Goal: Transaction & Acquisition: Subscribe to service/newsletter

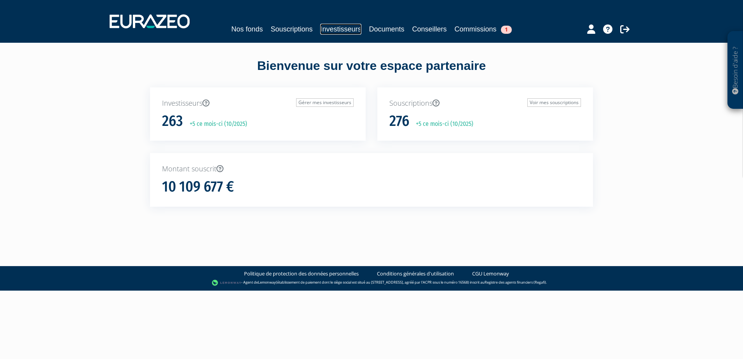
click at [336, 29] on link "Investisseurs" at bounding box center [340, 29] width 41 height 11
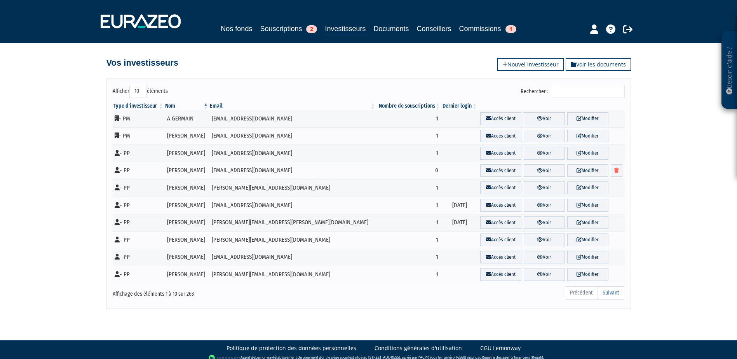
click at [579, 89] on input "Rechercher :" at bounding box center [588, 91] width 74 height 13
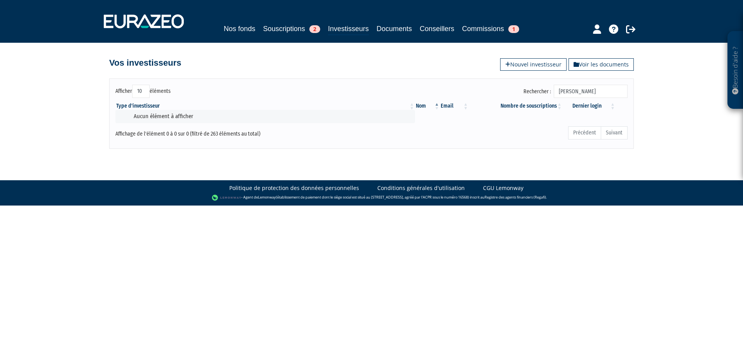
type input "MEXIA"
click at [354, 33] on link "Investisseurs" at bounding box center [348, 29] width 41 height 12
click at [546, 61] on link "Nouvel investisseur" at bounding box center [533, 64] width 66 height 12
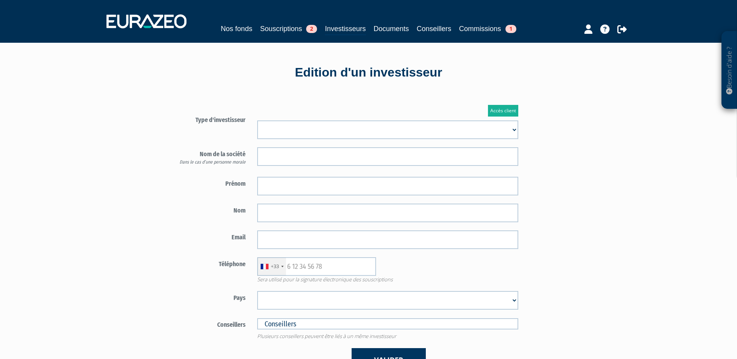
click at [298, 127] on select "Mr Mme Société" at bounding box center [387, 129] width 261 height 19
select select "1"
click at [257, 120] on select "Mr Mme Société" at bounding box center [387, 129] width 261 height 19
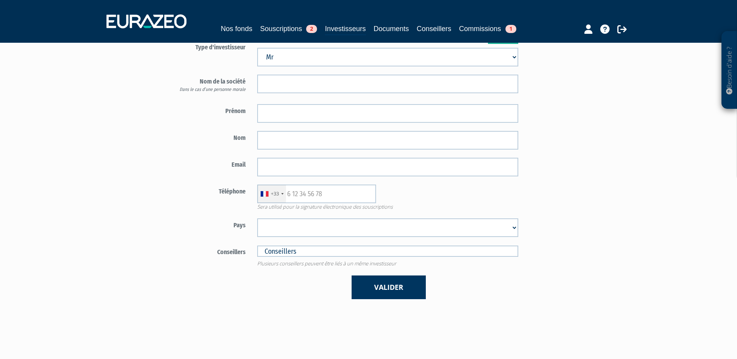
scroll to position [78, 0]
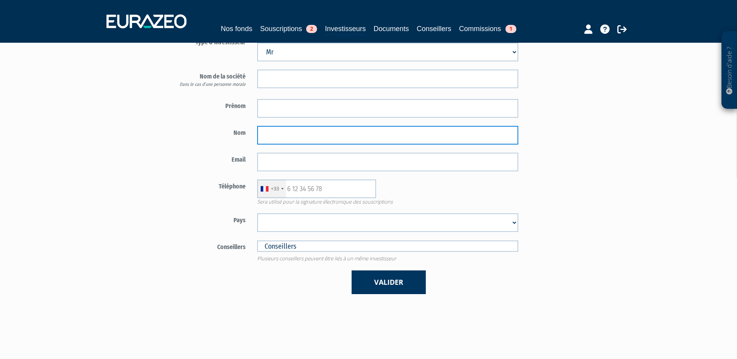
click at [302, 130] on input "text" at bounding box center [387, 135] width 261 height 19
paste input "MEXIA"
type input "MEXIA"
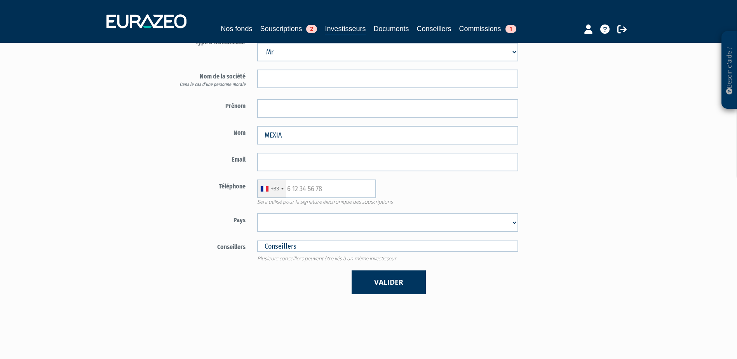
click at [256, 106] on div at bounding box center [387, 108] width 273 height 19
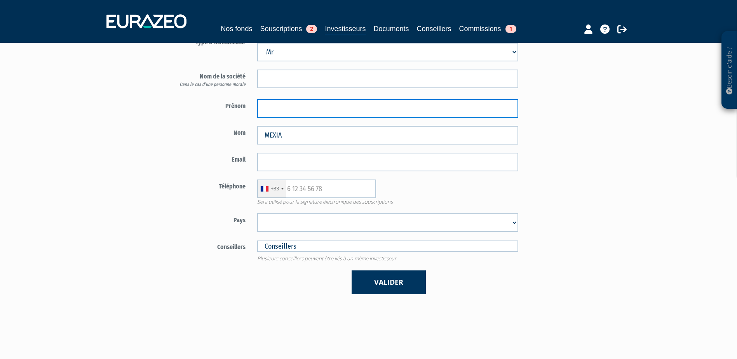
click at [262, 106] on input "text" at bounding box center [387, 108] width 261 height 19
paste input "Rémi"
type input "Rémi"
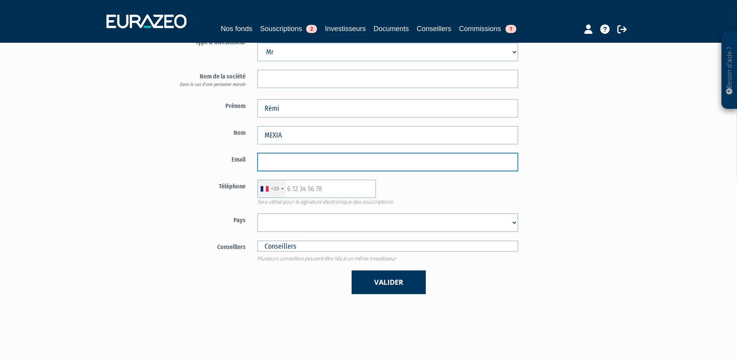
click at [272, 165] on input "email" at bounding box center [387, 162] width 261 height 19
paste input "remi.mexia@gmail.com"
type input "remi.mexia@gmail.com"
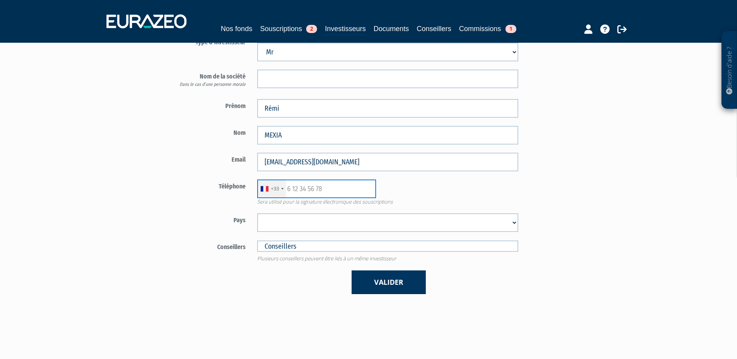
click at [299, 190] on input "text" at bounding box center [316, 189] width 119 height 19
paste input "0644037372"
type input "0644037372"
click at [301, 230] on select "Afghanistan Afrique du Sud Albanie Algérie Allemagne Andorre Angola Anguilla An…" at bounding box center [387, 222] width 261 height 19
select select "75"
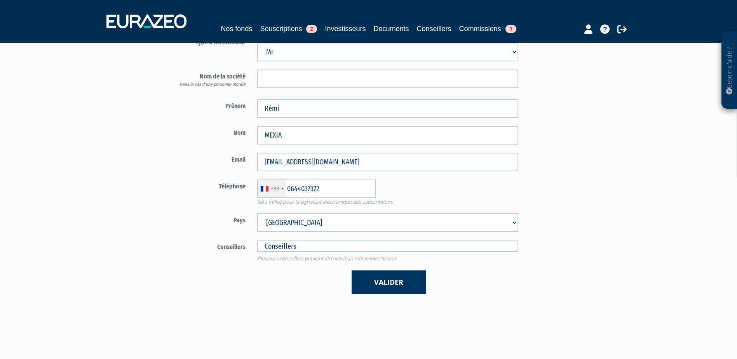
click at [257, 213] on select "Afghanistan Afrique du Sud Albanie Algérie Allemagne Andorre Angola Anguilla An…" at bounding box center [387, 222] width 261 height 19
click at [413, 275] on button "Valider" at bounding box center [389, 282] width 74 height 24
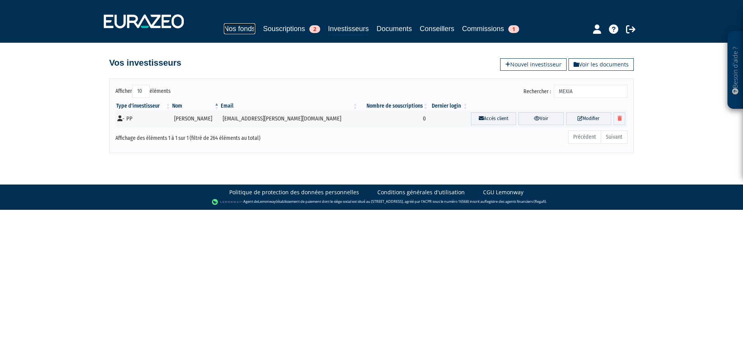
click at [236, 24] on link "Nos fonds" at bounding box center [239, 28] width 31 height 11
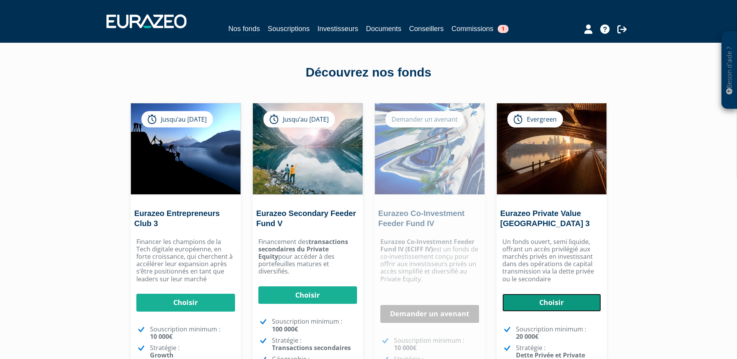
click at [568, 304] on link "Choisir" at bounding box center [551, 303] width 99 height 18
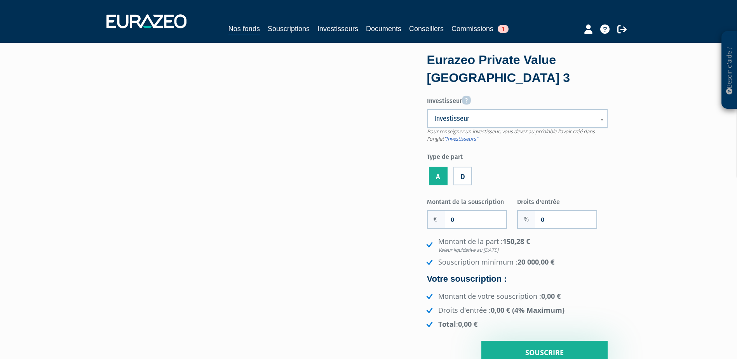
click at [477, 124] on link "Investisseur" at bounding box center [517, 118] width 181 height 19
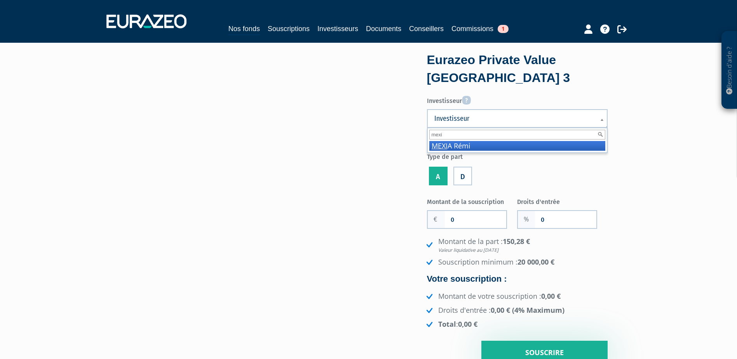
type input "mexi"
click at [474, 147] on li "MEXI A Rémi" at bounding box center [517, 146] width 176 height 10
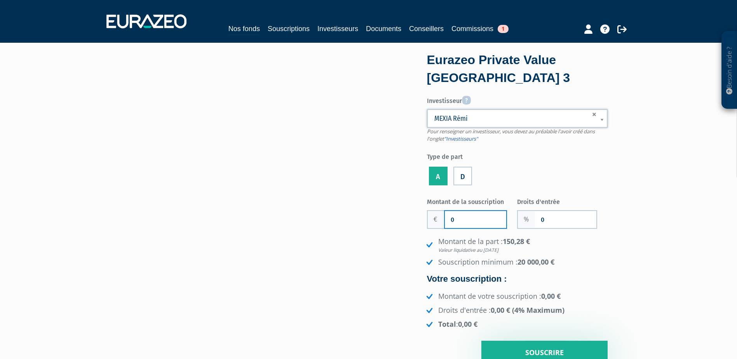
click at [467, 218] on input "0" at bounding box center [475, 219] width 61 height 17
type input "100 000"
click at [568, 226] on input "0" at bounding box center [565, 219] width 61 height 17
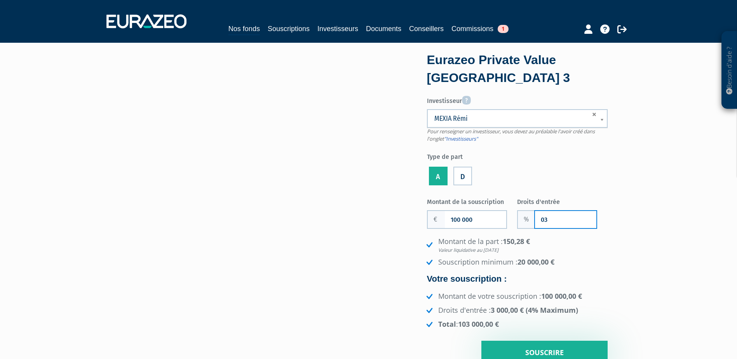
type input "0"
type input "3"
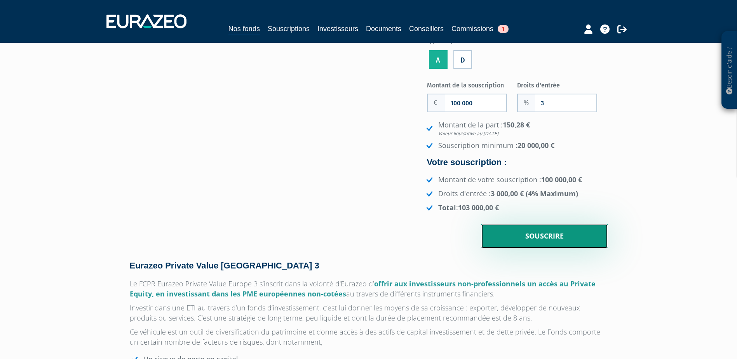
click at [540, 232] on input "Souscrire" at bounding box center [544, 236] width 126 height 24
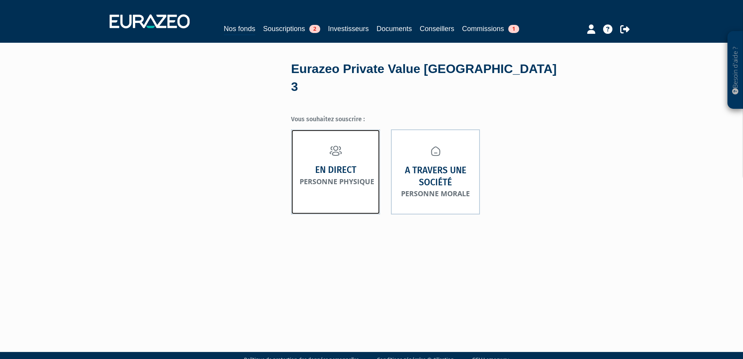
click at [326, 164] on strong "En direct" at bounding box center [335, 170] width 41 height 12
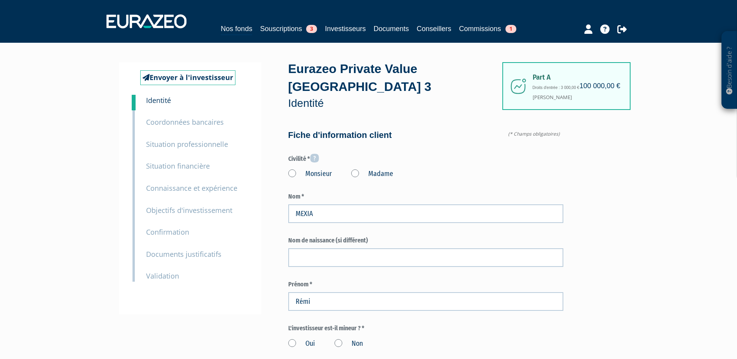
type input "6 44 03 73 72"
click at [302, 169] on label "Monsieur" at bounding box center [310, 174] width 44 height 10
click at [0, 0] on input "Monsieur" at bounding box center [0, 0] width 0 height 0
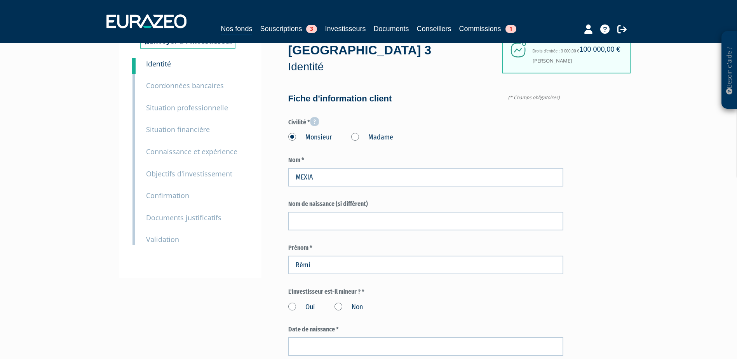
scroll to position [78, 0]
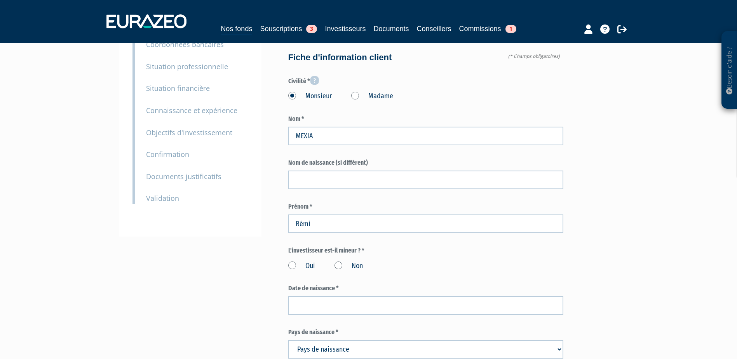
click at [347, 261] on label "Non" at bounding box center [349, 266] width 28 height 10
click at [0, 0] on input "Non" at bounding box center [0, 0] width 0 height 0
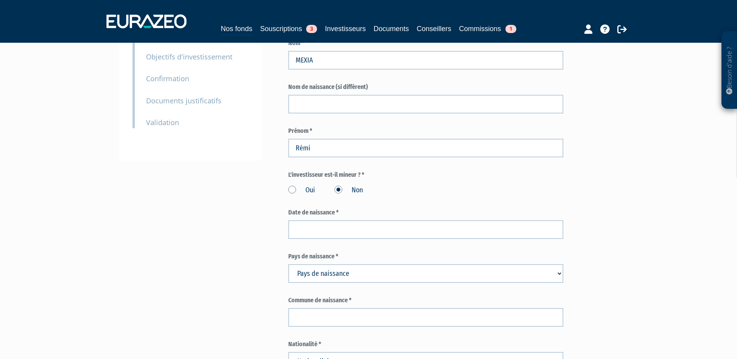
scroll to position [194, 0]
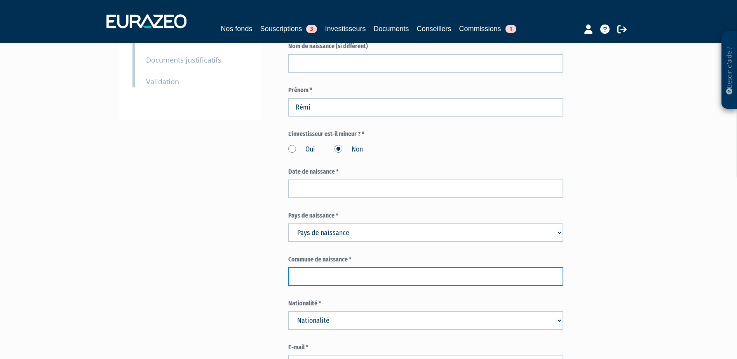
click at [322, 267] on input "text" at bounding box center [425, 276] width 275 height 19
paste input "27/12/1995"
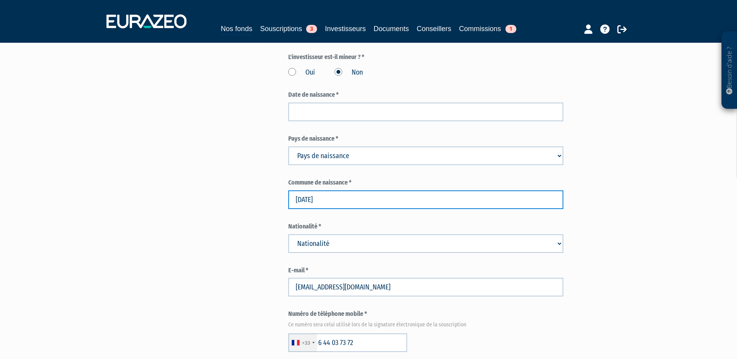
scroll to position [272, 0]
type input "27/12/1995"
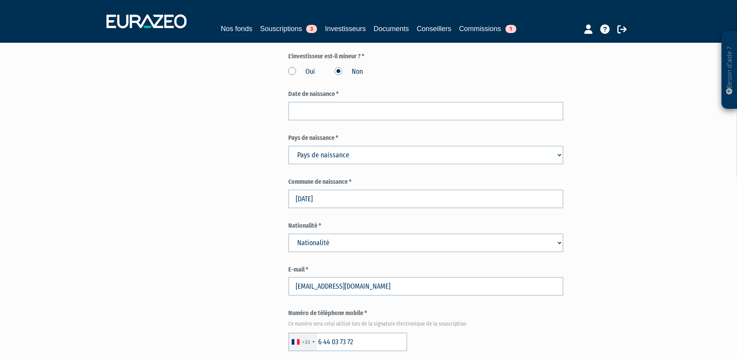
click at [345, 234] on select "Nationalité Afghanistan Afrique du Sud Albanie Algérie Allemagne Andorre" at bounding box center [425, 243] width 275 height 19
select select "75"
click at [288, 234] on select "Nationalité Afghanistan Afrique du Sud Albanie Algérie Allemagne Andorre" at bounding box center [425, 243] width 275 height 19
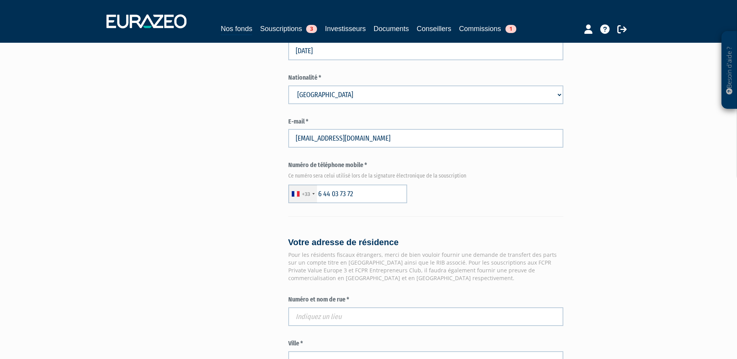
scroll to position [427, 0]
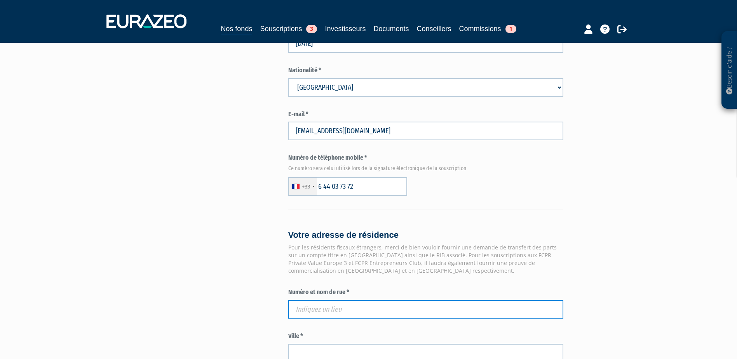
click at [310, 300] on input "text" at bounding box center [425, 309] width 275 height 19
paste input "46 quai Magellan"
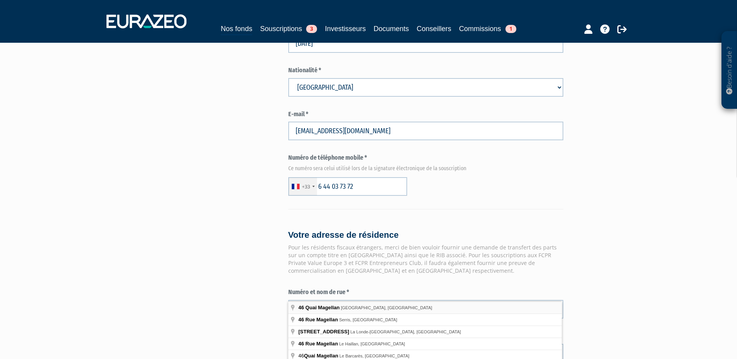
type input "46 Quai Magellan, Nantes, France"
type input "Nantes"
type input "44000"
type input "46 Quai Magellan"
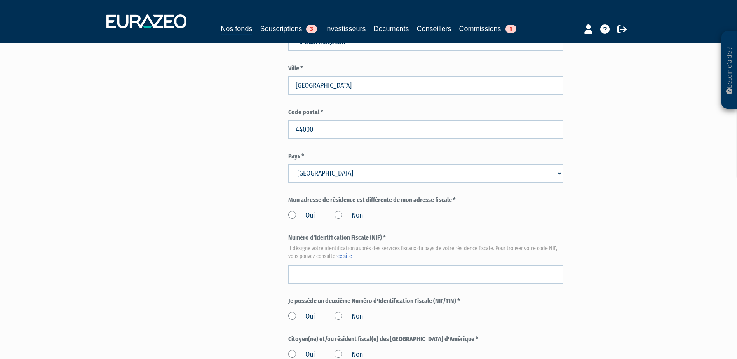
scroll to position [738, 0]
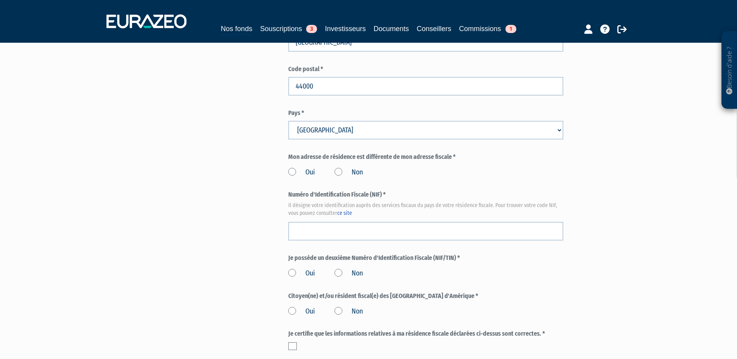
click at [339, 167] on label "Non" at bounding box center [349, 172] width 28 height 10
click at [0, 0] on input "Non" at bounding box center [0, 0] width 0 height 0
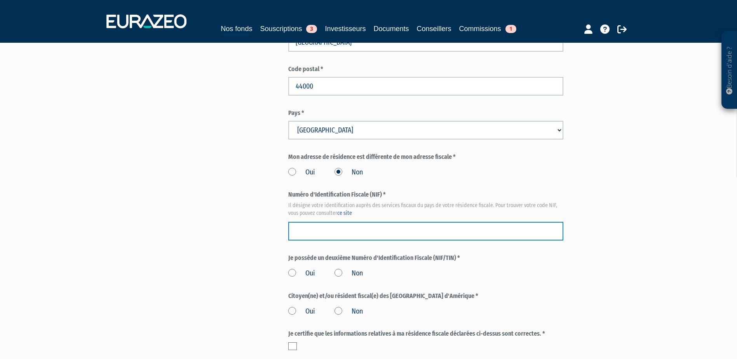
click at [368, 222] on input "text" at bounding box center [425, 231] width 275 height 19
paste input "30 24 424 559 030"
click at [304, 222] on input "30 24 424 559 030" at bounding box center [425, 231] width 275 height 19
click at [311, 222] on input "3024 424 559 030" at bounding box center [425, 231] width 275 height 19
click at [320, 222] on input "3024424 559 030" at bounding box center [425, 231] width 275 height 19
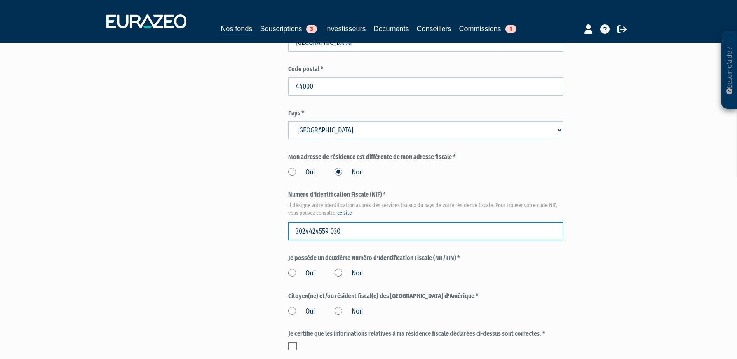
click at [330, 222] on input "3024424559 030" at bounding box center [425, 231] width 275 height 19
type input "3024424559030"
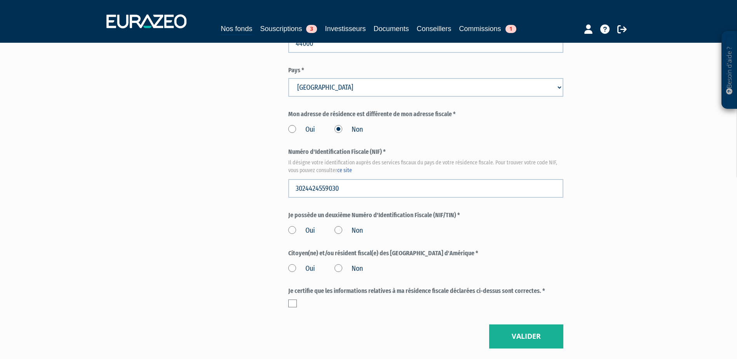
scroll to position [816, 0]
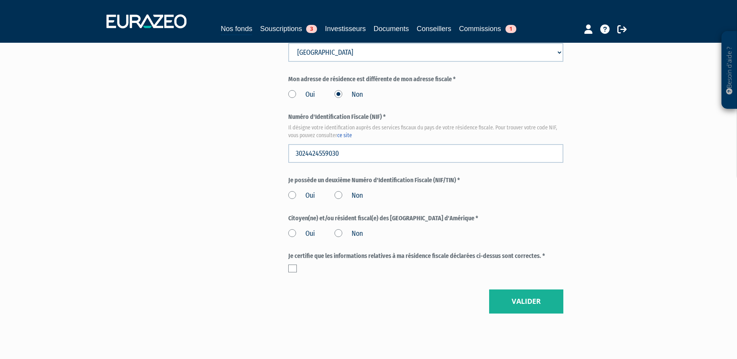
click at [337, 191] on label "Non" at bounding box center [349, 196] width 28 height 10
click at [0, 0] on input "Non" at bounding box center [0, 0] width 0 height 0
click at [340, 229] on label "Non" at bounding box center [349, 234] width 28 height 10
click at [0, 0] on input "Non" at bounding box center [0, 0] width 0 height 0
click at [296, 265] on label at bounding box center [292, 269] width 9 height 8
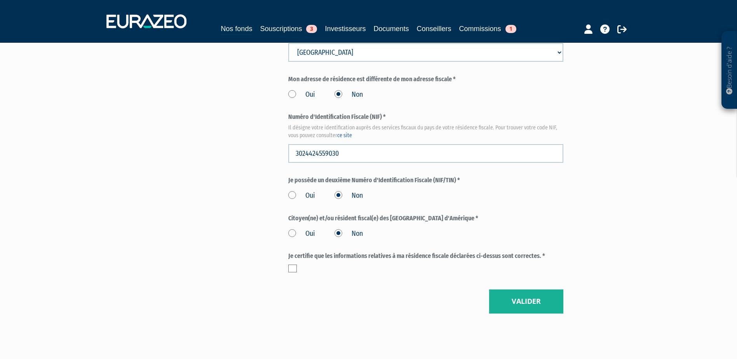
click at [0, 0] on input "checkbox" at bounding box center [0, 0] width 0 height 0
click at [521, 289] on button "Valider" at bounding box center [526, 301] width 74 height 24
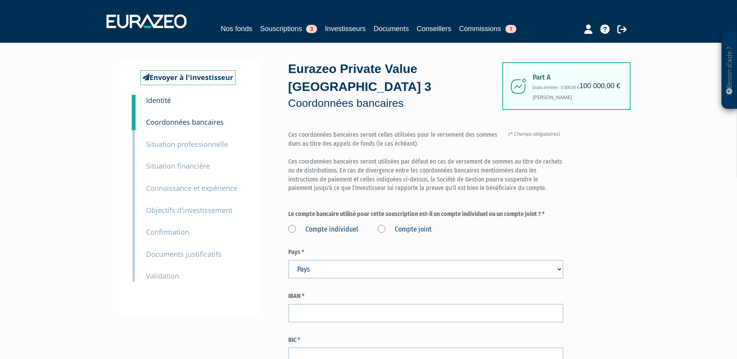
click at [293, 225] on label "Compte individuel" at bounding box center [323, 230] width 70 height 10
click at [0, 0] on individuel "Compte individuel" at bounding box center [0, 0] width 0 height 0
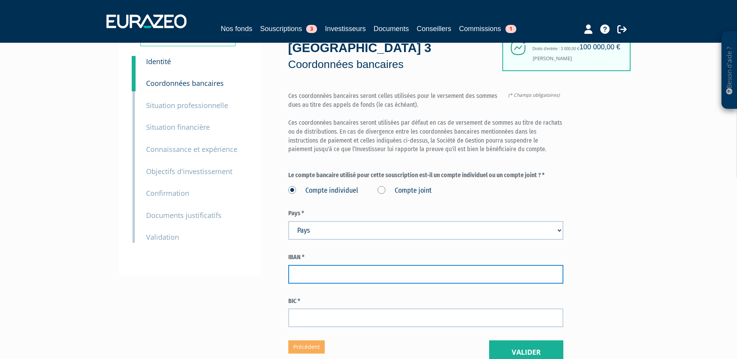
click at [339, 265] on input "text" at bounding box center [425, 274] width 275 height 19
type input "FR7614518292670925955104031"
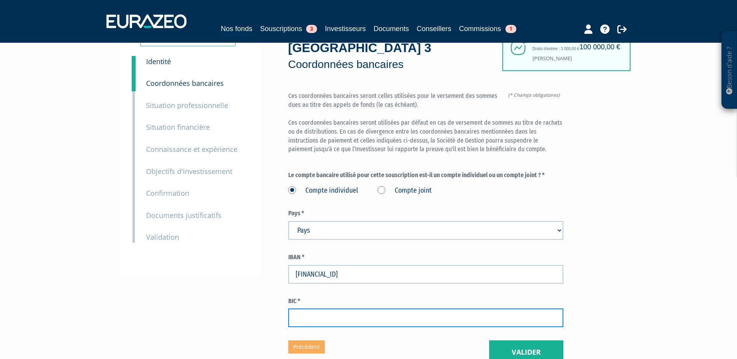
click at [340, 309] on input "text" at bounding box center [425, 318] width 275 height 19
type input "FTNOFRP1XXX"
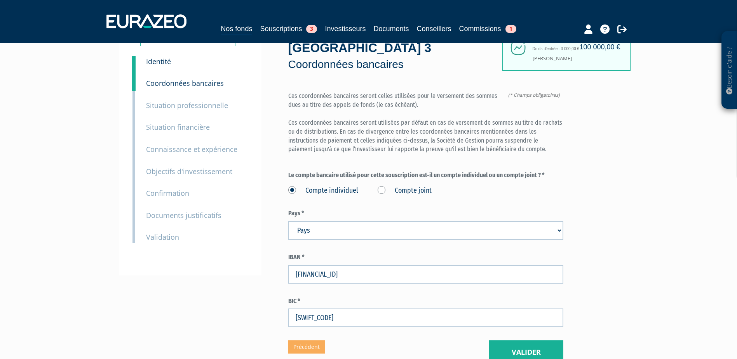
click at [222, 269] on div "Envoyer à l'investisseur 1 Identité 2 Coordonnées bancaires 3 Situation profess…" at bounding box center [190, 149] width 143 height 252
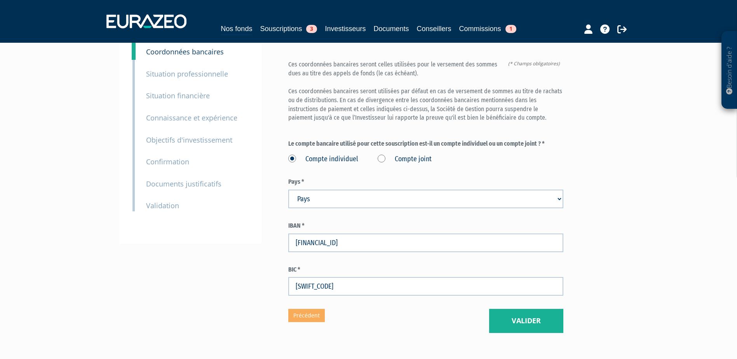
scroll to position [102, 0]
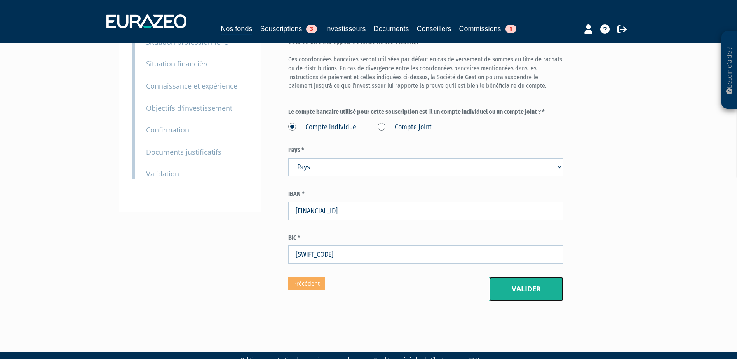
click at [516, 277] on button "Valider" at bounding box center [526, 289] width 74 height 24
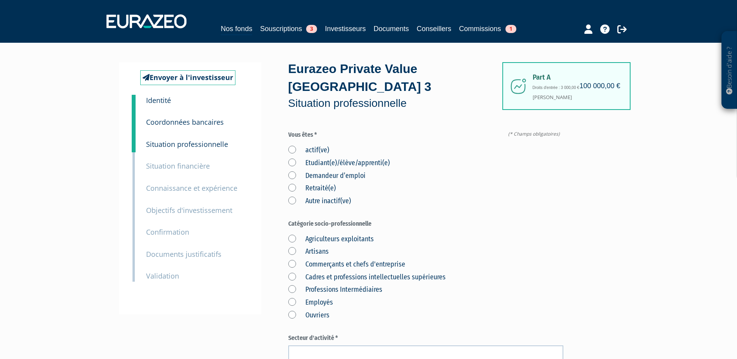
click at [293, 145] on label "actif(ve)" at bounding box center [308, 150] width 41 height 10
click at [0, 0] on input "actif(ve)" at bounding box center [0, 0] width 0 height 0
click at [307, 272] on label "Cadres et professions intellectuelles supérieures" at bounding box center [366, 277] width 157 height 10
click at [0, 0] on supérieures "Cadres et professions intellectuelles supérieures" at bounding box center [0, 0] width 0 height 0
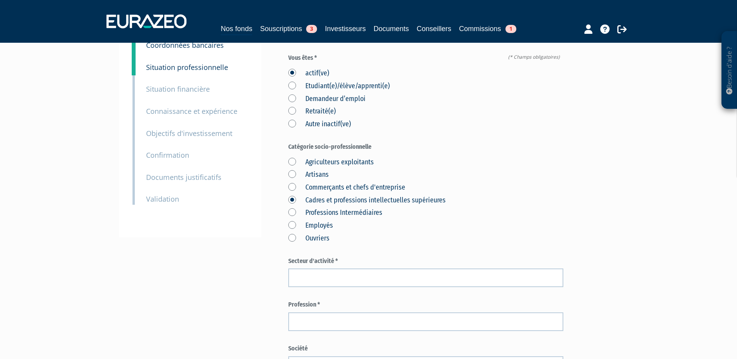
scroll to position [78, 0]
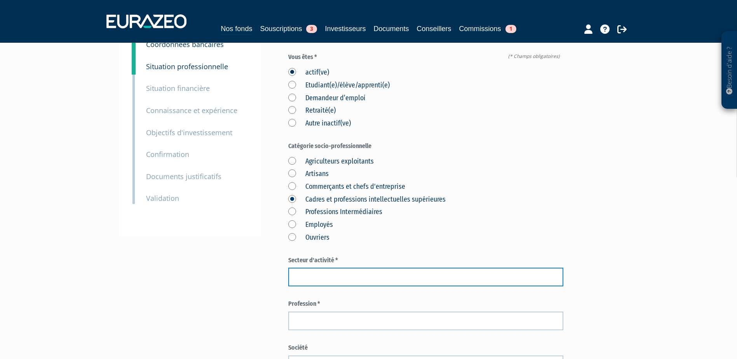
click at [347, 268] on input "text" at bounding box center [425, 277] width 275 height 19
type input "Commerce"
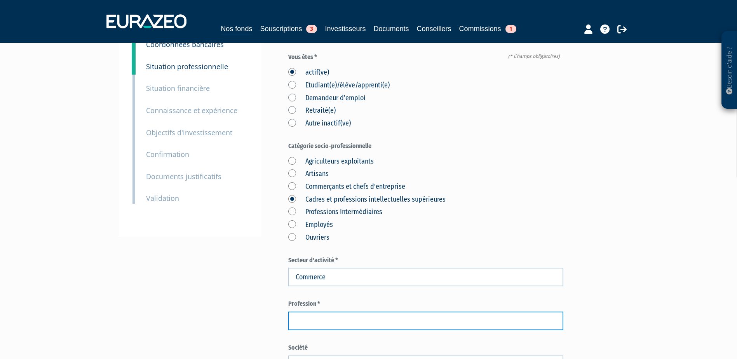
click at [321, 312] on input "text" at bounding box center [425, 321] width 275 height 19
paste input "Ingénieur études et développement"
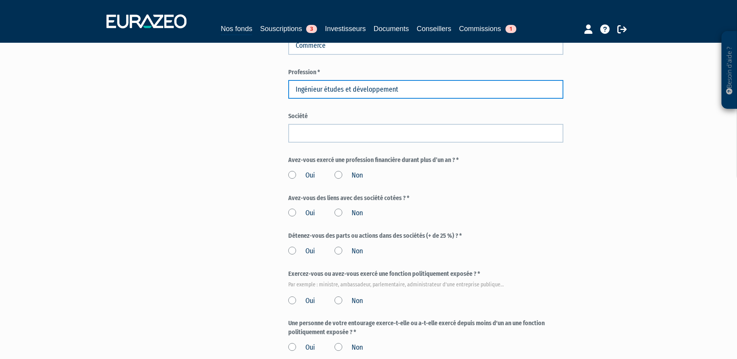
scroll to position [311, 0]
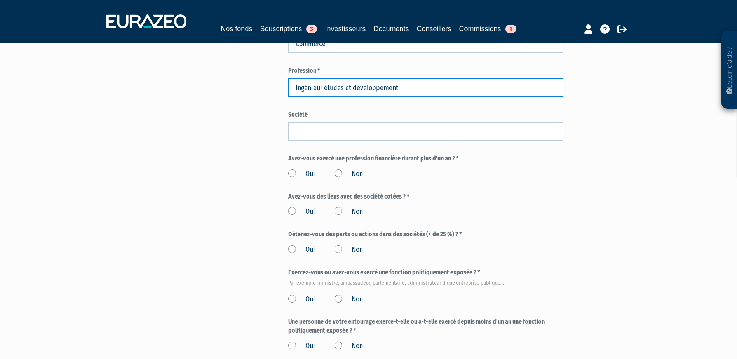
type input "Ingénieur études et développement"
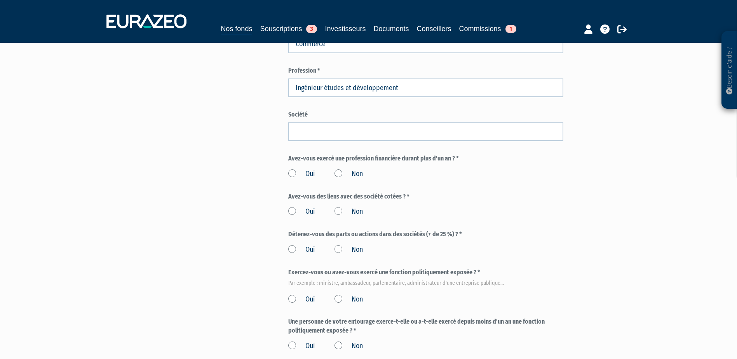
click at [338, 169] on label "Non" at bounding box center [349, 174] width 28 height 10
click at [0, 0] on input "Non" at bounding box center [0, 0] width 0 height 0
click at [336, 207] on label "Non" at bounding box center [349, 212] width 28 height 10
click at [0, 0] on input "Non" at bounding box center [0, 0] width 0 height 0
click at [342, 245] on label "Non" at bounding box center [349, 250] width 28 height 10
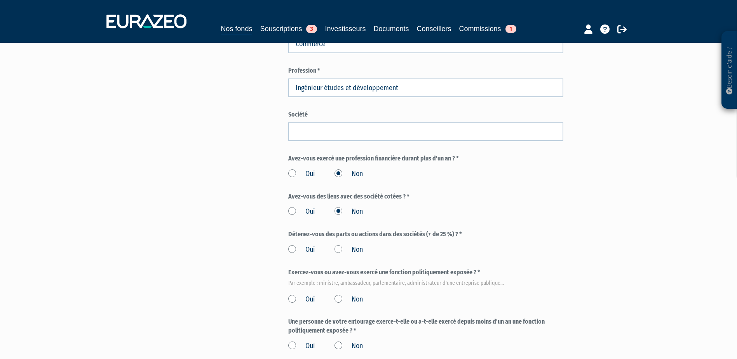
click at [0, 0] on input "Non" at bounding box center [0, 0] width 0 height 0
click at [338, 295] on label "Non" at bounding box center [349, 300] width 28 height 10
click at [0, 0] on input "Non" at bounding box center [0, 0] width 0 height 0
click at [343, 341] on label "Non" at bounding box center [349, 346] width 28 height 10
click at [0, 0] on input "Non" at bounding box center [0, 0] width 0 height 0
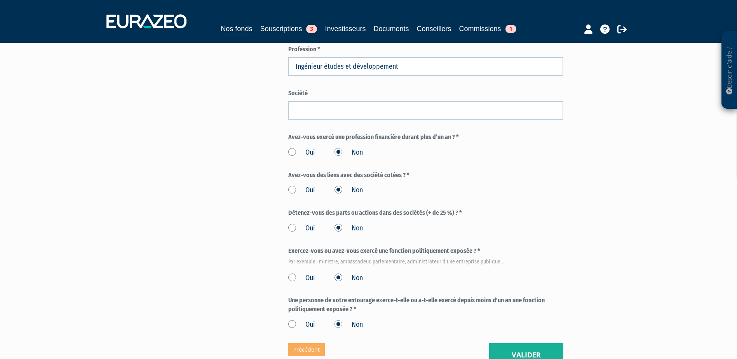
scroll to position [398, 0]
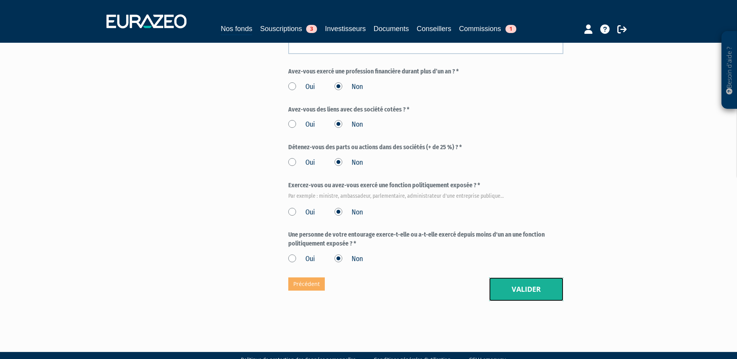
click at [549, 277] on button "Valider" at bounding box center [526, 289] width 74 height 24
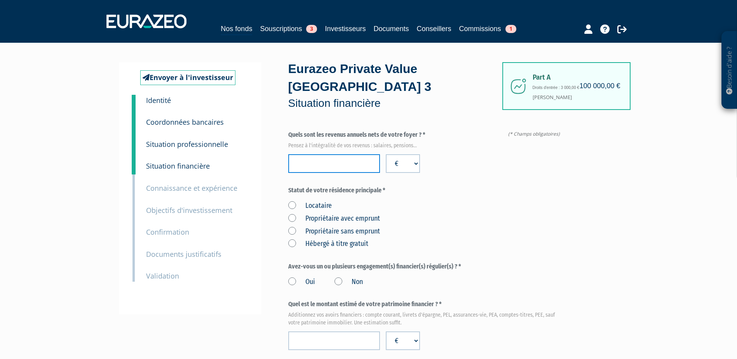
click at [304, 154] on input "number" at bounding box center [334, 163] width 92 height 19
paste input "30400"
type input "30400"
click at [294, 201] on label "Locataire" at bounding box center [310, 206] width 44 height 10
click at [0, 0] on input "Locataire" at bounding box center [0, 0] width 0 height 0
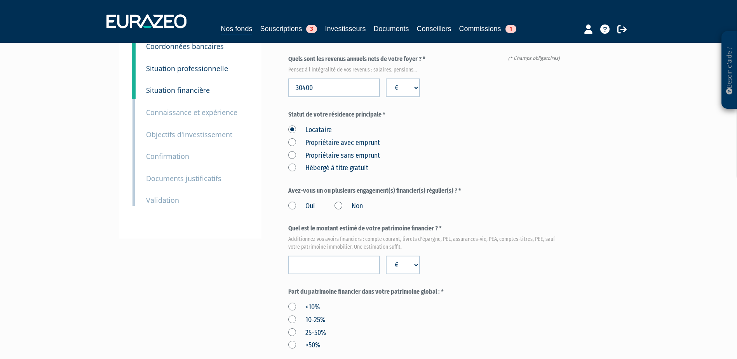
scroll to position [78, 0]
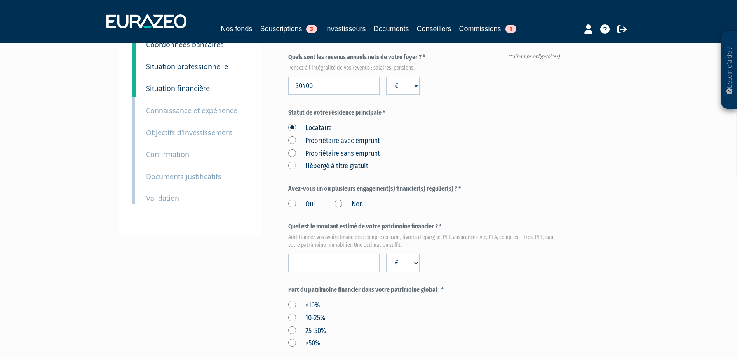
click at [342, 199] on label "Non" at bounding box center [349, 204] width 28 height 10
click at [0, 0] on input "Non" at bounding box center [0, 0] width 0 height 0
click at [306, 254] on input "number" at bounding box center [334, 263] width 92 height 19
paste input "291026"
type input "291026"
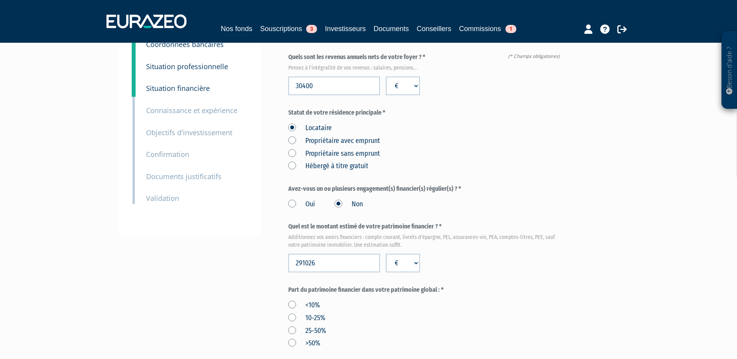
click at [292, 338] on label ">50%" at bounding box center [304, 343] width 32 height 10
click at [0, 0] on input ">50%" at bounding box center [0, 0] width 0 height 0
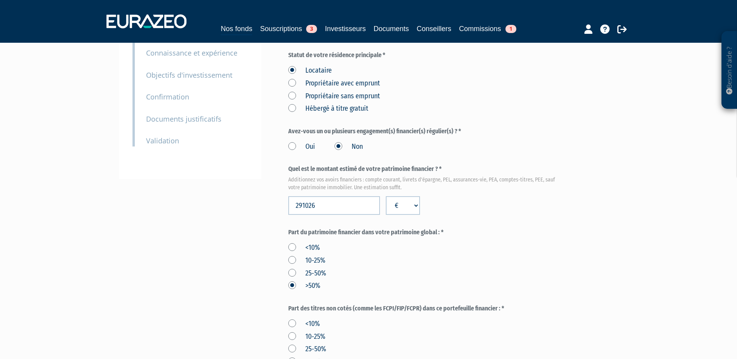
scroll to position [194, 0]
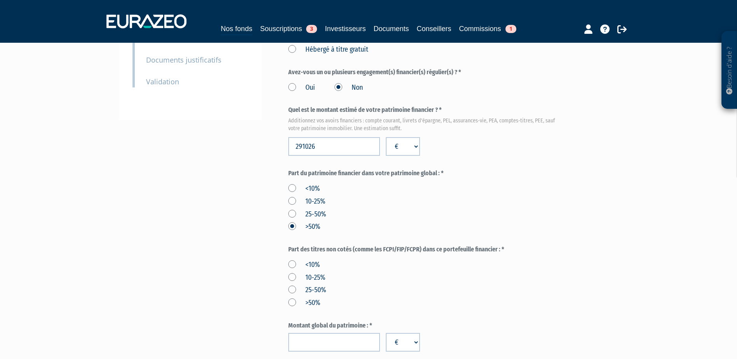
click at [293, 260] on label "<10%" at bounding box center [303, 265] width 31 height 10
click at [0, 0] on input "<10%" at bounding box center [0, 0] width 0 height 0
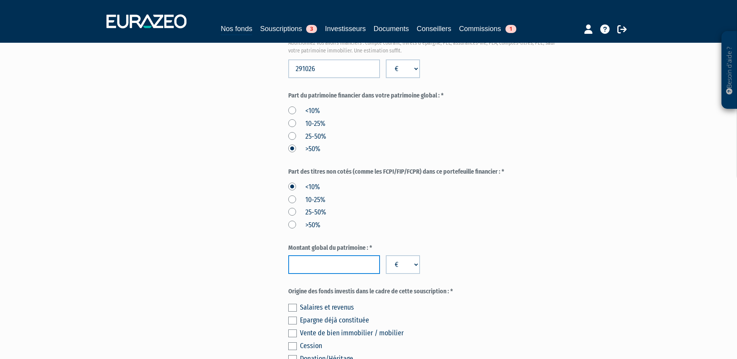
click at [357, 255] on input "number" at bounding box center [334, 264] width 92 height 19
paste input "291026"
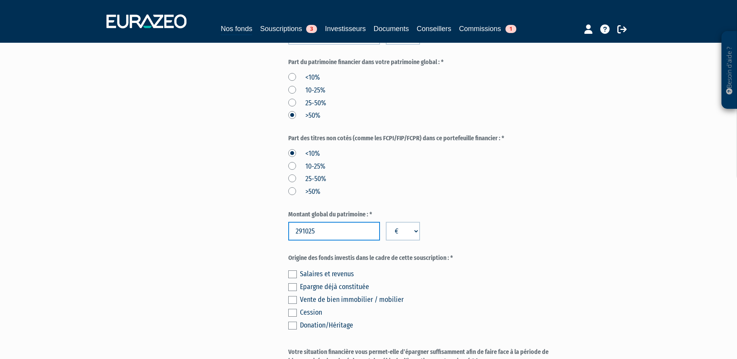
scroll to position [350, 0]
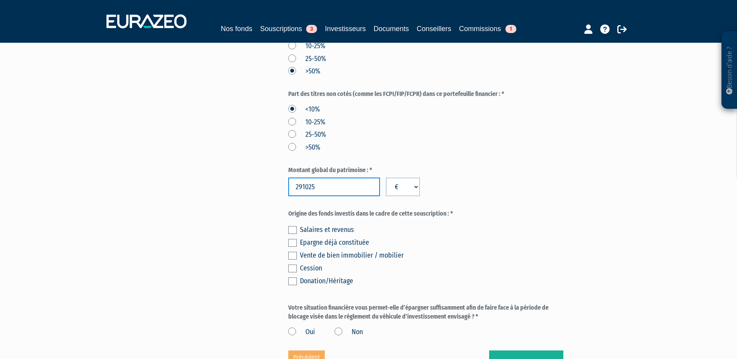
type input "291025"
click at [296, 226] on label at bounding box center [292, 230] width 9 height 8
click at [0, 0] on input "checkbox" at bounding box center [0, 0] width 0 height 0
click at [298, 225] on div "Salaires et revenus Epargne déjà constituée Vente de bien immobilier / mobilier…" at bounding box center [425, 254] width 275 height 64
click at [293, 239] on label at bounding box center [292, 243] width 9 height 8
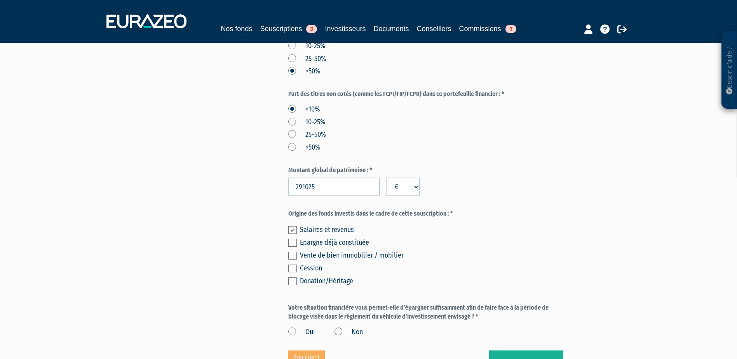
click at [0, 0] on input "checkbox" at bounding box center [0, 0] width 0 height 0
click at [293, 226] on label at bounding box center [292, 230] width 9 height 8
click at [0, 0] on input "checkbox" at bounding box center [0, 0] width 0 height 0
click at [295, 327] on label "Oui" at bounding box center [301, 332] width 27 height 10
click at [0, 0] on input "Oui" at bounding box center [0, 0] width 0 height 0
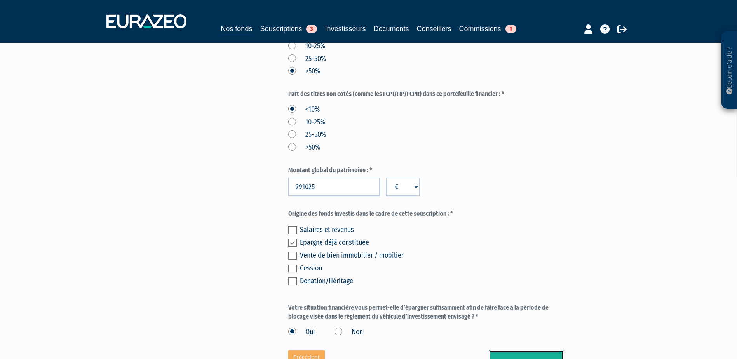
click at [548, 350] on button "Valider" at bounding box center [526, 362] width 74 height 24
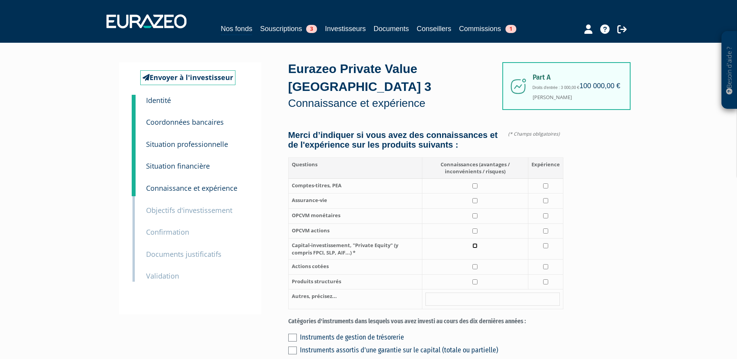
click at [474, 243] on input "checkbox" at bounding box center [474, 245] width 5 height 5
checkbox input "true"
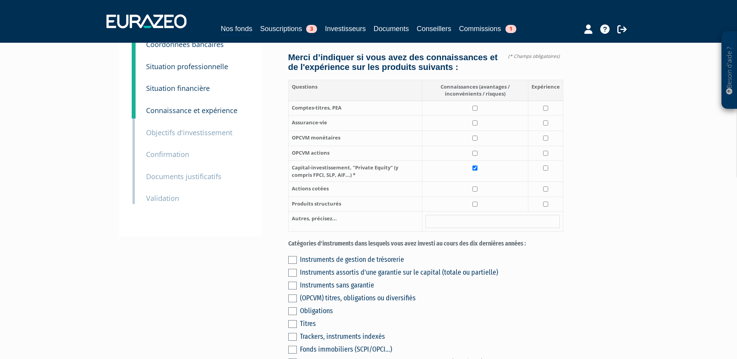
click at [293, 256] on label at bounding box center [292, 260] width 9 height 8
click at [0, 0] on input "checkbox" at bounding box center [0, 0] width 0 height 0
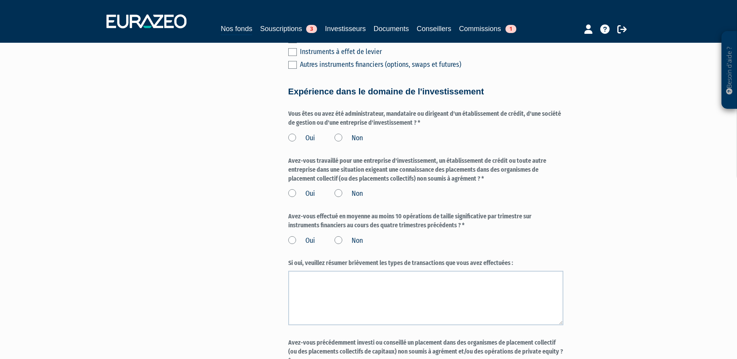
scroll to position [427, 0]
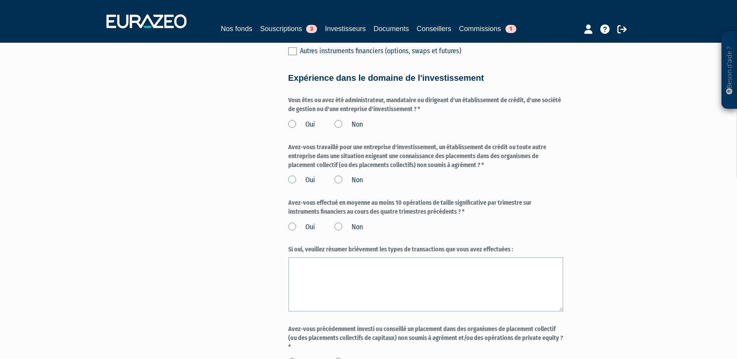
click at [294, 120] on label "Oui" at bounding box center [301, 125] width 27 height 10
click at [0, 0] on input "Oui" at bounding box center [0, 0] width 0 height 0
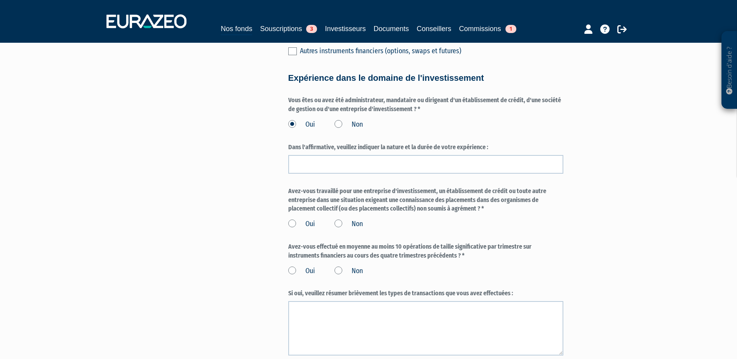
click at [338, 120] on label "Non" at bounding box center [349, 125] width 28 height 10
click at [0, 0] on input "Non" at bounding box center [0, 0] width 0 height 0
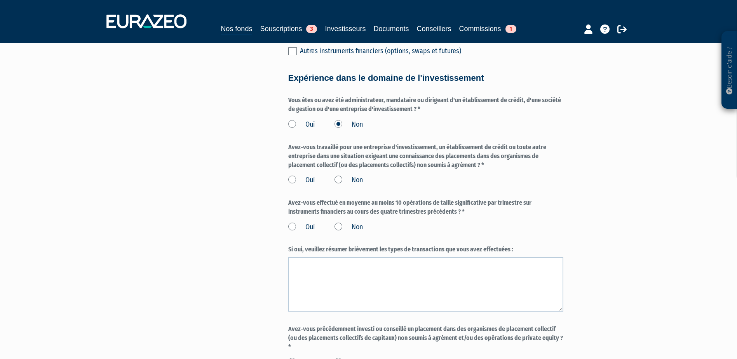
click at [339, 175] on label "Non" at bounding box center [349, 180] width 28 height 10
click at [0, 0] on input "Non" at bounding box center [0, 0] width 0 height 0
click at [337, 222] on label "Non" at bounding box center [349, 227] width 28 height 10
click at [0, 0] on input "Non" at bounding box center [0, 0] width 0 height 0
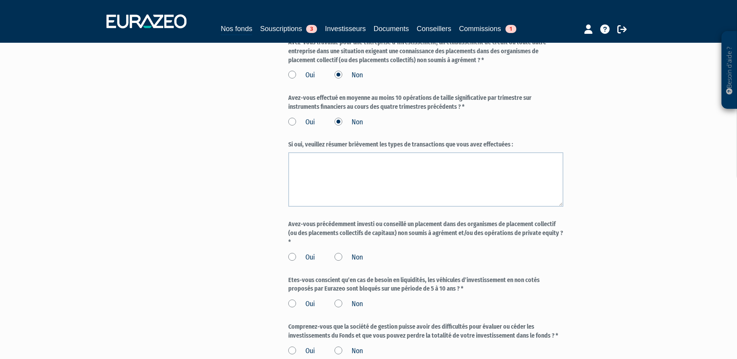
scroll to position [544, 0]
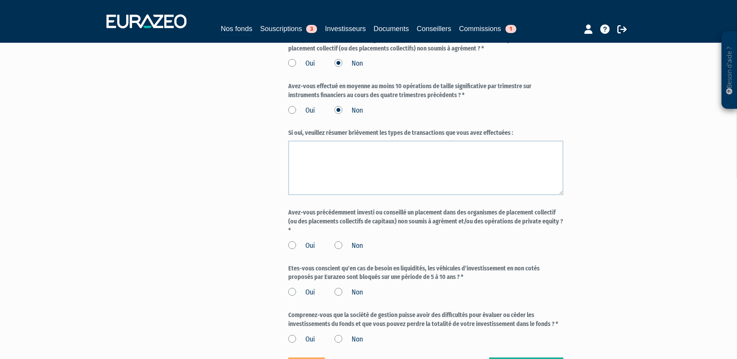
click at [346, 241] on label "Non" at bounding box center [349, 246] width 28 height 10
click at [0, 0] on input "Non" at bounding box center [0, 0] width 0 height 0
click at [296, 288] on label "Oui" at bounding box center [301, 293] width 27 height 10
click at [0, 0] on input "Oui" at bounding box center [0, 0] width 0 height 0
click at [293, 335] on label "Oui" at bounding box center [301, 340] width 27 height 10
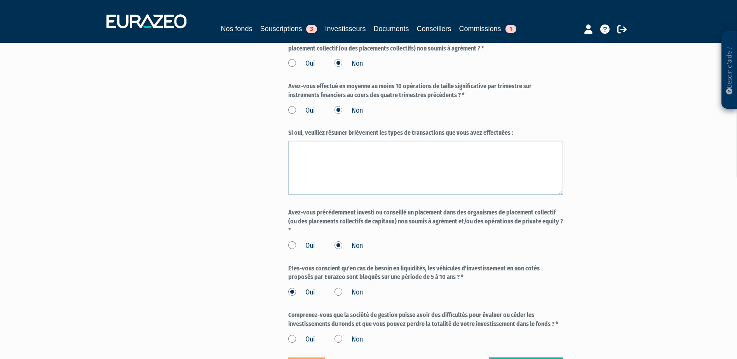
click at [0, 0] on input "Oui" at bounding box center [0, 0] width 0 height 0
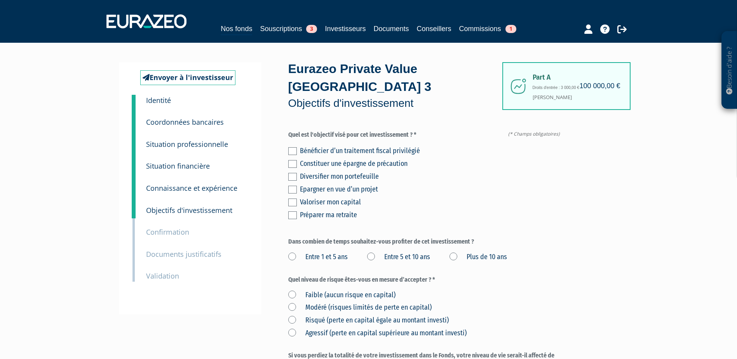
click at [288, 173] on label at bounding box center [292, 177] width 9 height 8
click at [0, 0] on input "checkbox" at bounding box center [0, 0] width 0 height 0
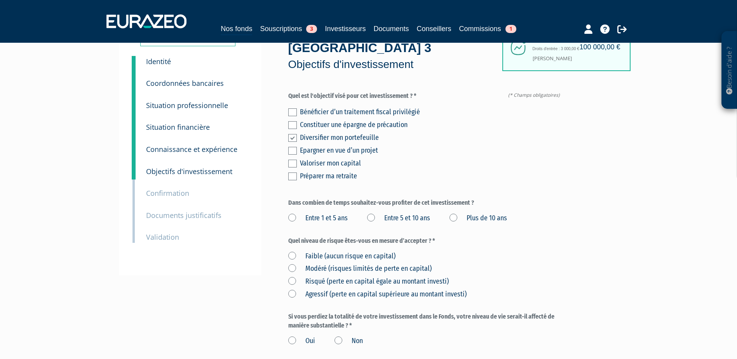
click at [455, 213] on label "Plus de 10 ans" at bounding box center [479, 218] width 58 height 10
click at [0, 0] on ans "Plus de 10 ans" at bounding box center [0, 0] width 0 height 0
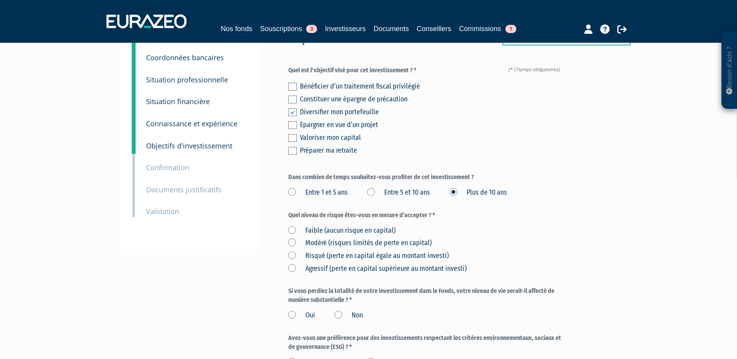
scroll to position [78, 0]
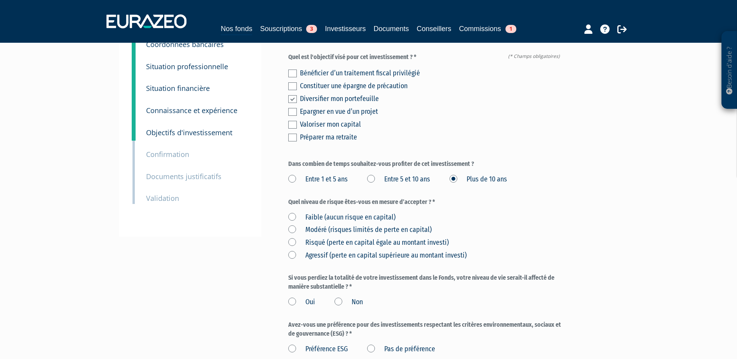
click at [317, 238] on label "Risqué (perte en capital égale au montant investi)" at bounding box center [368, 243] width 160 height 10
click at [0, 0] on investi\) "Risqué (perte en capital égale au montant investi)" at bounding box center [0, 0] width 0 height 0
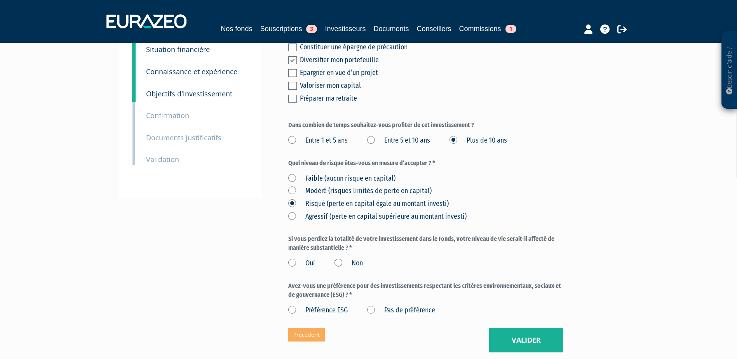
click at [338, 258] on label "Non" at bounding box center [349, 263] width 28 height 10
click at [0, 0] on input "Non" at bounding box center [0, 0] width 0 height 0
click at [383, 305] on label "Pas de préférence" at bounding box center [401, 310] width 68 height 10
click at [0, 0] on préférence "Pas de préférence" at bounding box center [0, 0] width 0 height 0
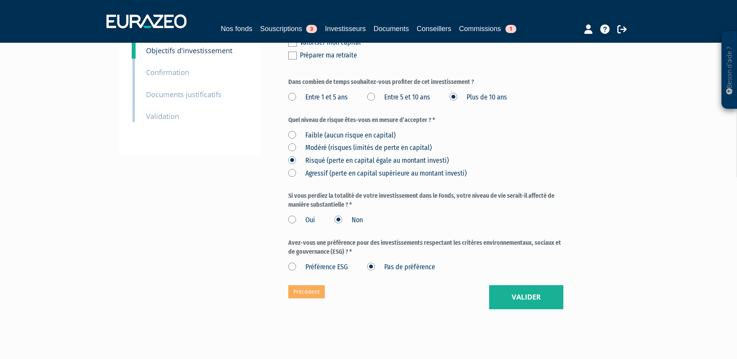
scroll to position [167, 0]
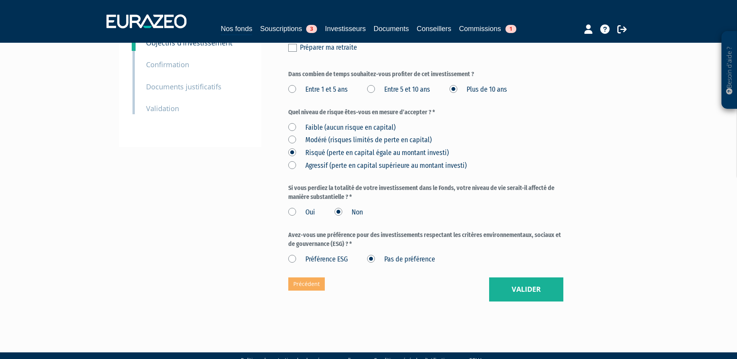
click at [323, 255] on label "Préférence ESG" at bounding box center [317, 260] width 59 height 10
click at [0, 0] on ESG "Préférence ESG" at bounding box center [0, 0] width 0 height 0
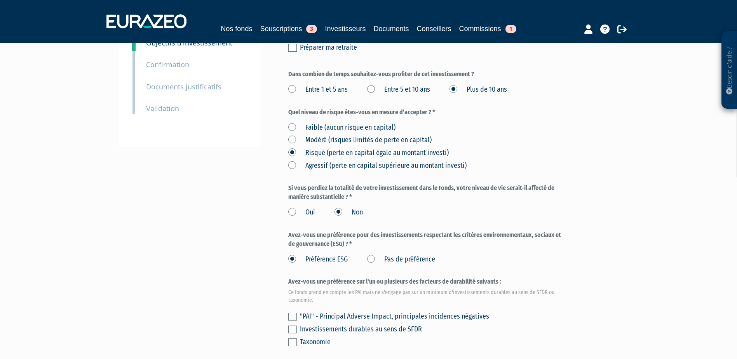
click at [336, 255] on label "Préférence ESG" at bounding box center [317, 260] width 59 height 10
click at [0, 0] on ESG "Préférence ESG" at bounding box center [0, 0] width 0 height 0
click at [374, 255] on label "Pas de préférence" at bounding box center [401, 260] width 68 height 10
click at [0, 0] on préférence "Pas de préférence" at bounding box center [0, 0] width 0 height 0
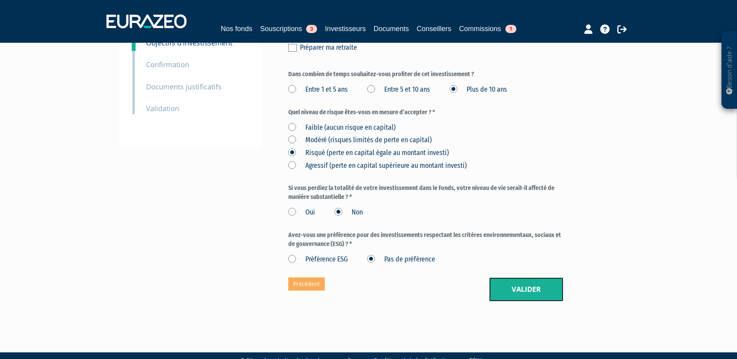
click at [519, 277] on button "Valider" at bounding box center [526, 289] width 74 height 24
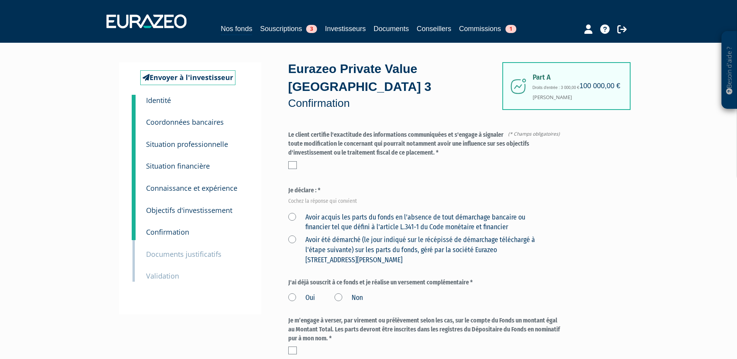
click at [295, 161] on label at bounding box center [292, 165] width 9 height 8
click at [0, 0] on input "checkbox" at bounding box center [0, 0] width 0 height 0
click at [295, 213] on label "Avoir acquis les parts du fonds en l'absence de tout démarchage bancaire ou fin…" at bounding box center [416, 223] width 257 height 20
click at [0, 0] on financier "Avoir acquis les parts du fonds en l'absence de tout démarchage bancaire ou fin…" at bounding box center [0, 0] width 0 height 0
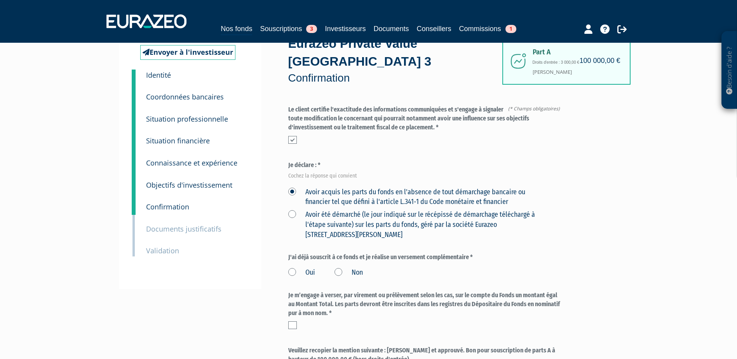
scroll to position [78, 0]
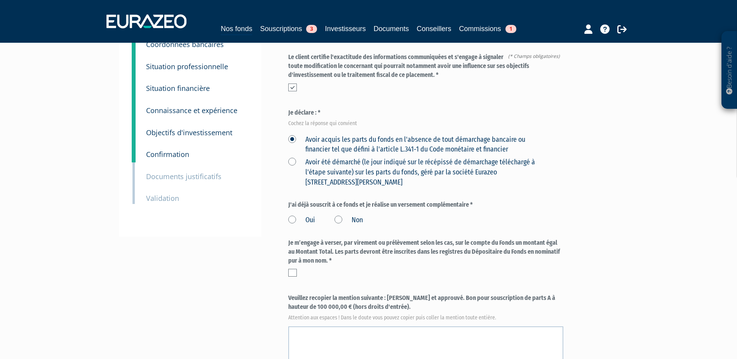
click at [336, 215] on label "Non" at bounding box center [349, 220] width 28 height 10
click at [0, 0] on input "Non" at bounding box center [0, 0] width 0 height 0
click at [294, 269] on label at bounding box center [292, 273] width 9 height 8
click at [0, 0] on input "checkbox" at bounding box center [0, 0] width 0 height 0
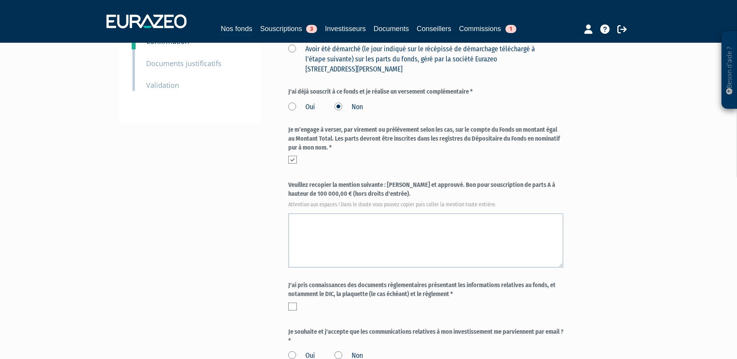
scroll to position [194, 0]
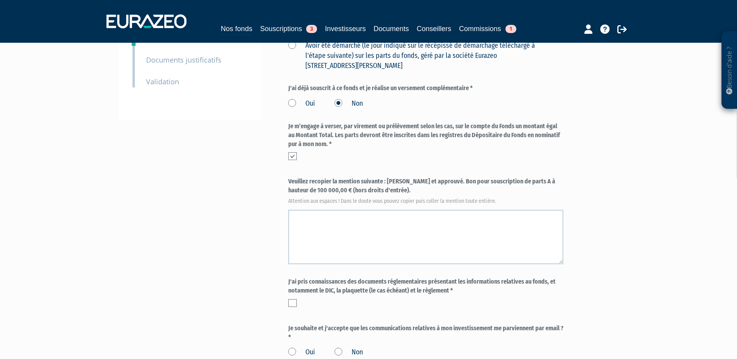
drag, startPoint x: 387, startPoint y: 164, endPoint x: 401, endPoint y: 174, distance: 17.0
click at [401, 177] on label "Veuillez recopier la mention suivante : Lu et approuvé. Bon pour souscription d…" at bounding box center [425, 190] width 275 height 26
copy label "Lu et approuvé. Bon pour souscription de parts A à hauteur de 100 000,00 € (hor…"
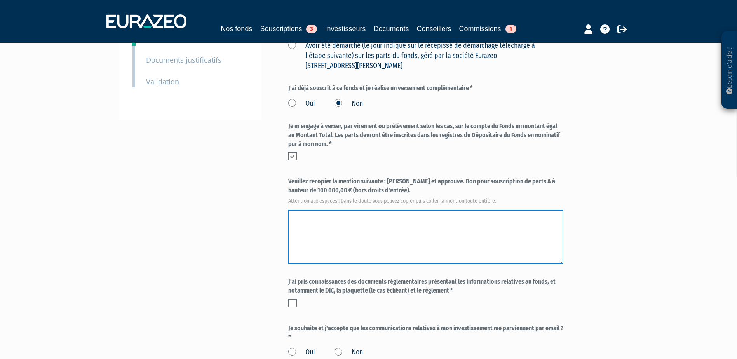
click at [321, 210] on textarea at bounding box center [425, 237] width 275 height 54
paste textarea "Lu et approuvé. Bon pour souscription de parts A à hauteur de 100 000,00 € (hor…"
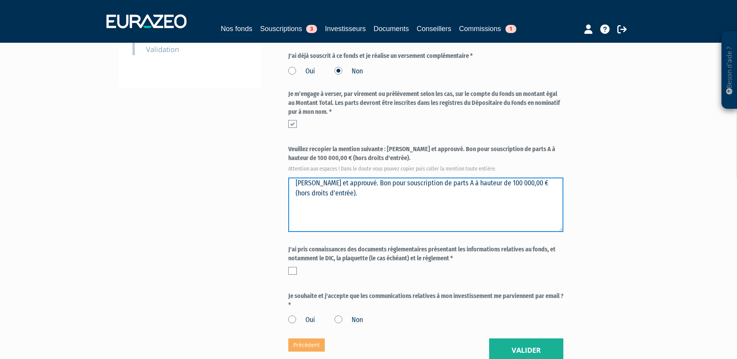
scroll to position [272, 0]
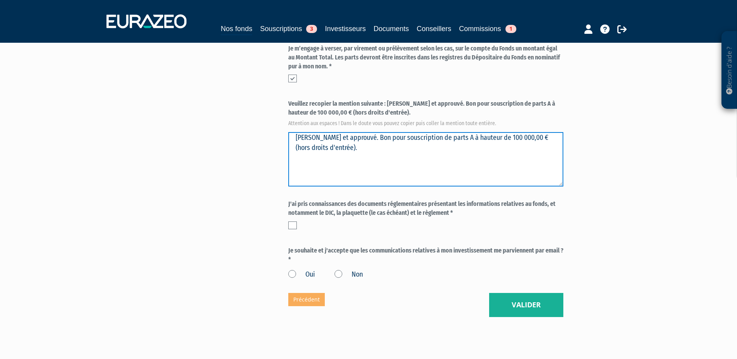
type textarea "Lu et approuvé. Bon pour souscription de parts A à hauteur de 100 000,00 € (hor…"
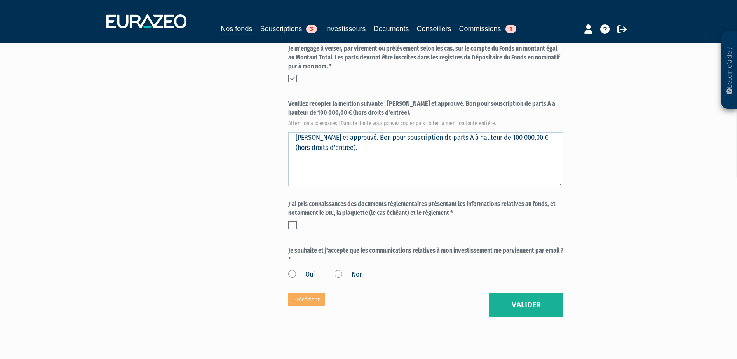
click at [293, 221] on label at bounding box center [292, 225] width 9 height 8
click at [0, 0] on input "checkbox" at bounding box center [0, 0] width 0 height 0
click at [293, 270] on label "Oui" at bounding box center [301, 275] width 27 height 10
click at [0, 0] on input "Oui" at bounding box center [0, 0] width 0 height 0
click at [511, 272] on div "Eurazeo Private Value Europe 3 Confirmation (* Champs obligatoires) Quel niveau…" at bounding box center [425, 53] width 275 height 527
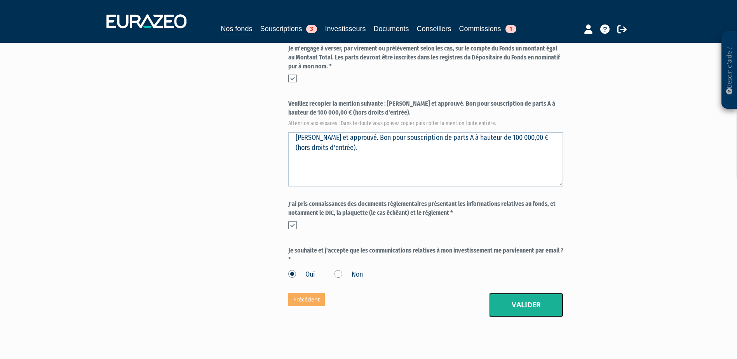
click at [518, 298] on button "Valider" at bounding box center [526, 305] width 74 height 24
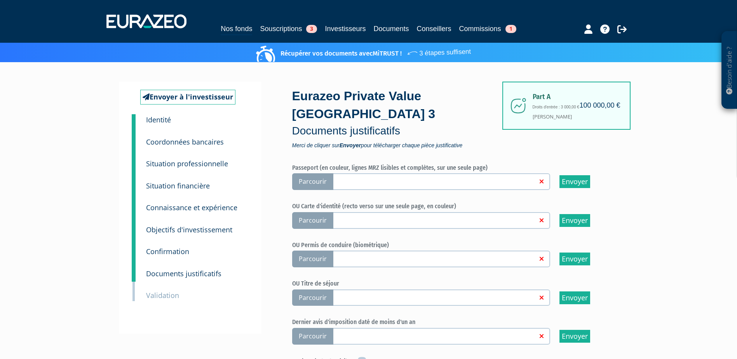
click at [370, 212] on label "Parcourir" at bounding box center [421, 220] width 258 height 17
click at [0, 0] on input "Parcourir" at bounding box center [0, 0] width 0 height 0
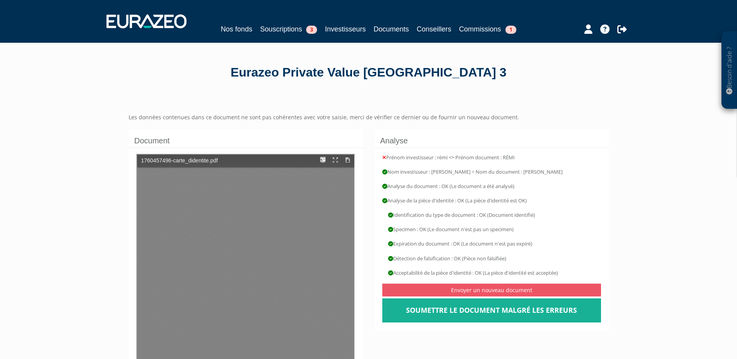
type input "1"
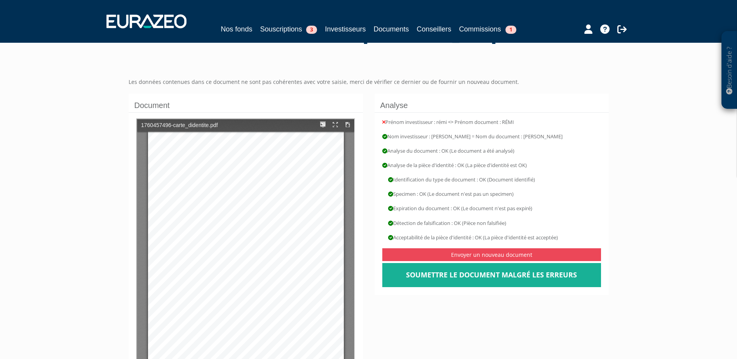
scroll to position [78, 0]
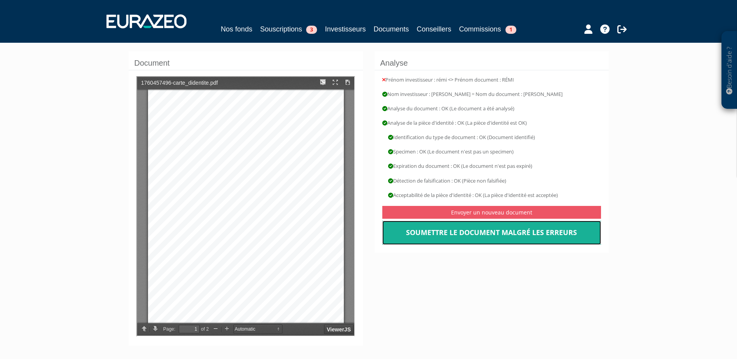
click at [476, 237] on link "Soumettre le document malgré les erreurs" at bounding box center [491, 233] width 219 height 24
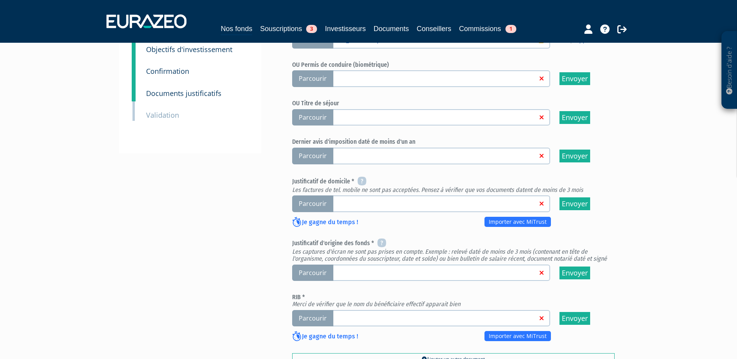
scroll to position [194, 0]
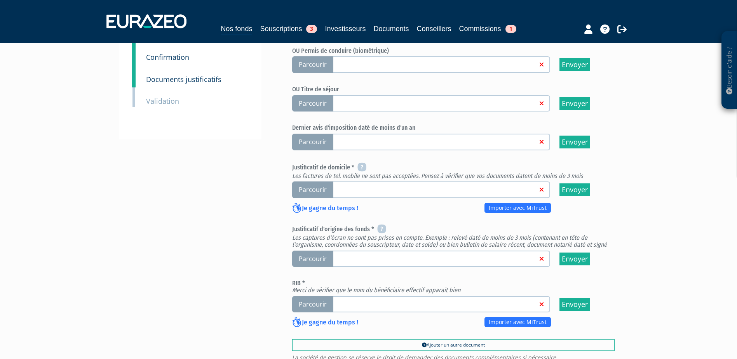
click at [384, 185] on link at bounding box center [434, 189] width 206 height 8
click at [0, 0] on input "Parcourir" at bounding box center [0, 0] width 0 height 0
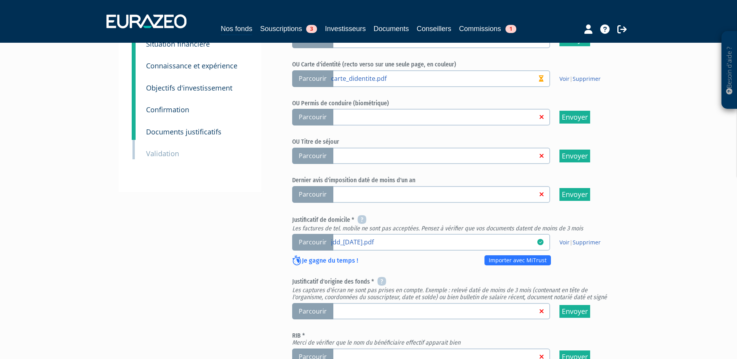
scroll to position [155, 0]
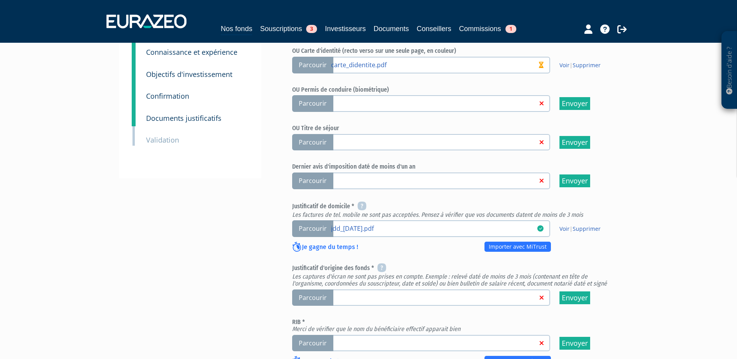
click at [347, 293] on link at bounding box center [434, 297] width 206 height 8
click at [0, 0] on input "Parcourir" at bounding box center [0, 0] width 0 height 0
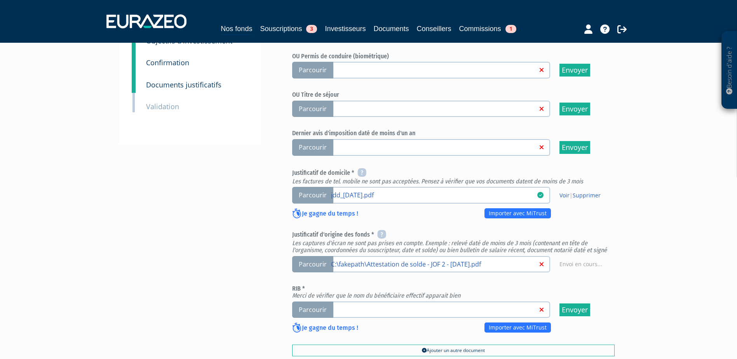
scroll to position [233, 0]
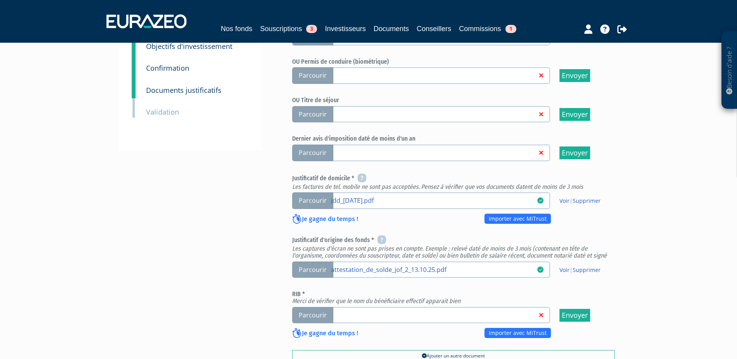
scroll to position [194, 0]
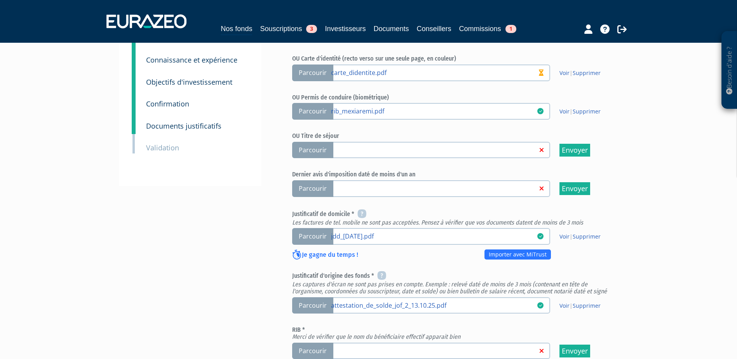
scroll to position [155, 0]
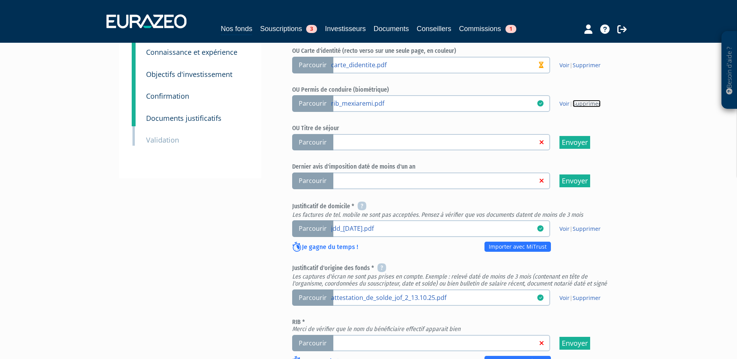
click at [587, 100] on link "Supprimer" at bounding box center [587, 103] width 28 height 7
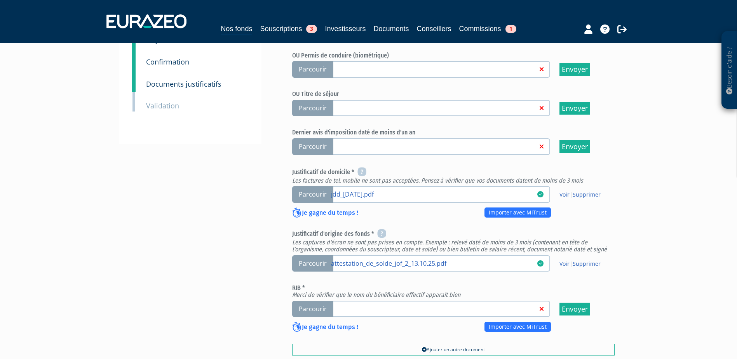
scroll to position [233, 0]
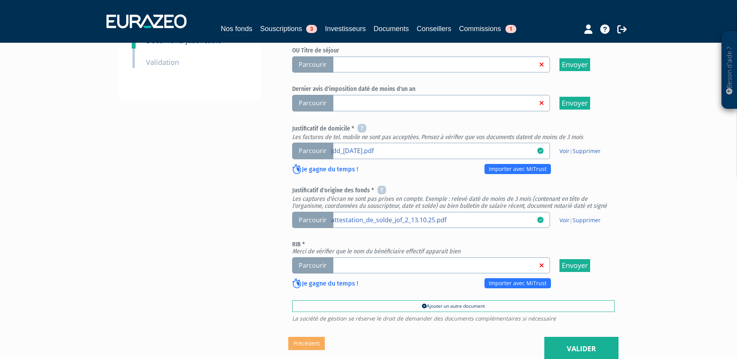
click at [359, 261] on link at bounding box center [434, 265] width 206 height 8
click at [0, 0] on input "Parcourir" at bounding box center [0, 0] width 0 height 0
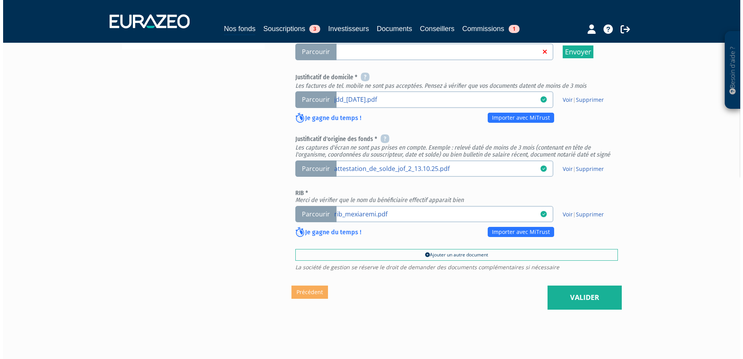
scroll to position [293, 0]
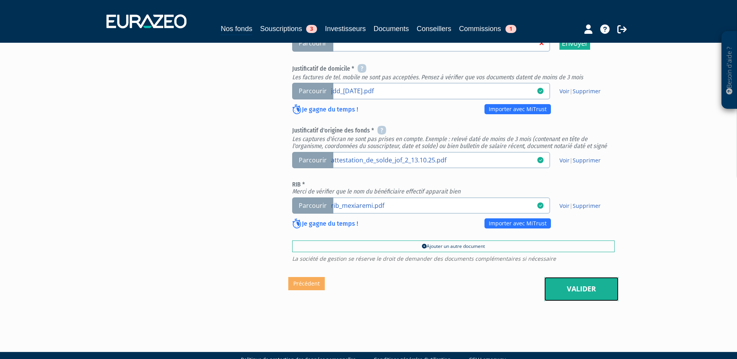
click at [572, 277] on link "Valider" at bounding box center [581, 289] width 74 height 24
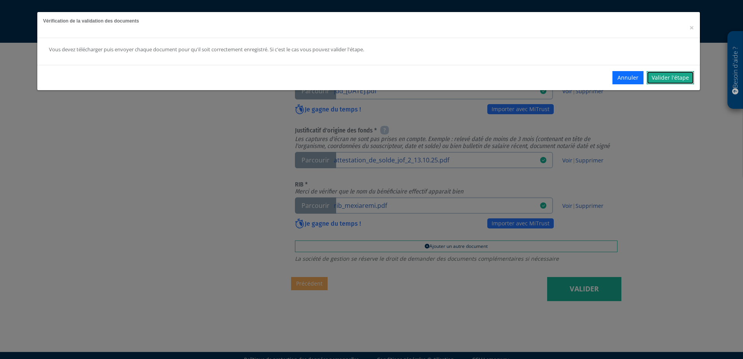
click at [676, 75] on link "Valider l'étape" at bounding box center [670, 77] width 47 height 13
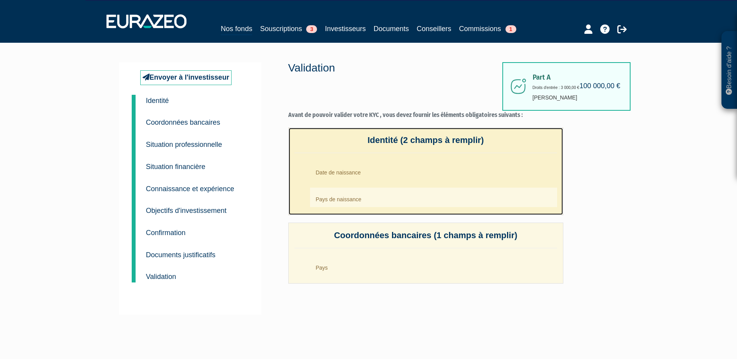
click at [354, 170] on li "Date de naissance" at bounding box center [433, 170] width 247 height 19
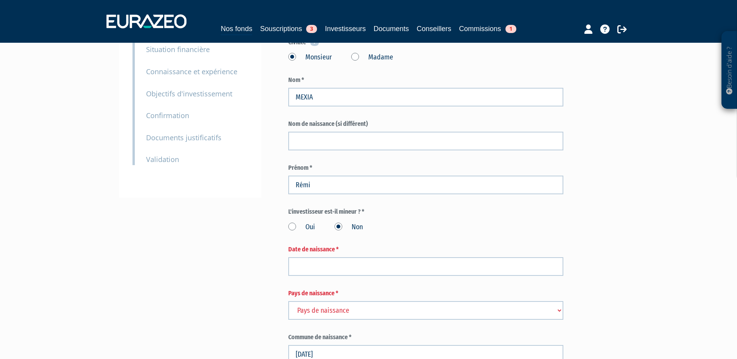
scroll to position [194, 0]
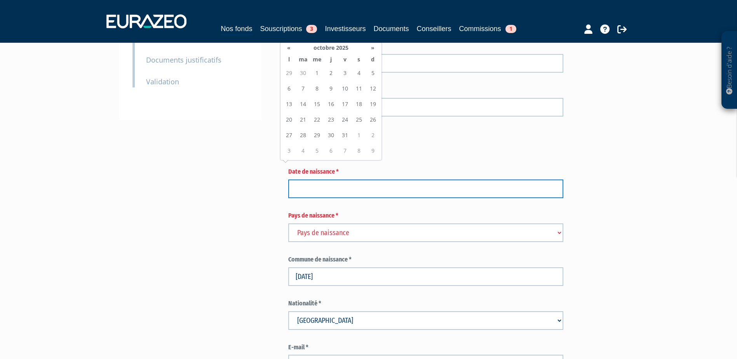
click at [313, 180] on input at bounding box center [425, 189] width 275 height 19
paste input "27/12/1995"
type input "27/12/1995"
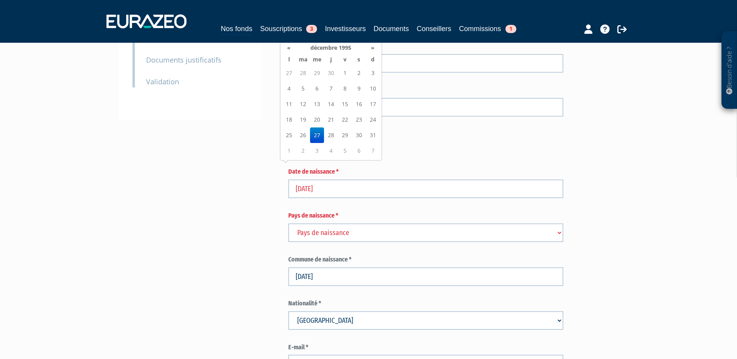
click at [317, 223] on select "Pays de naissance Afghanistan Afrique du Sud Albanie Algérie Allemagne Andorre" at bounding box center [425, 232] width 275 height 19
select select "75"
click at [288, 223] on select "Pays de naissance Afghanistan Afrique du Sud Albanie Algérie Allemagne Andorre" at bounding box center [425, 232] width 275 height 19
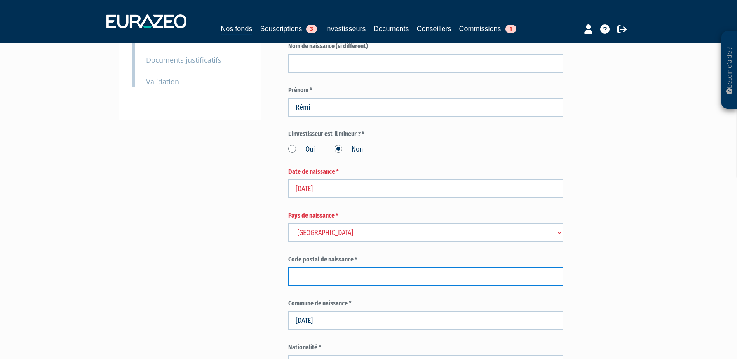
click at [323, 267] on input "text" at bounding box center [425, 276] width 275 height 19
paste input "44000"
type input "44000"
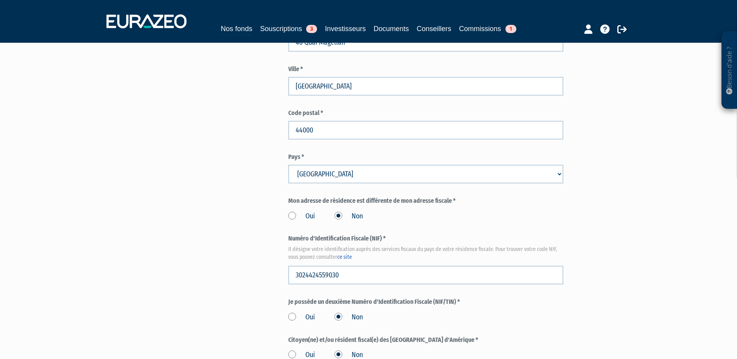
scroll to position [872, 0]
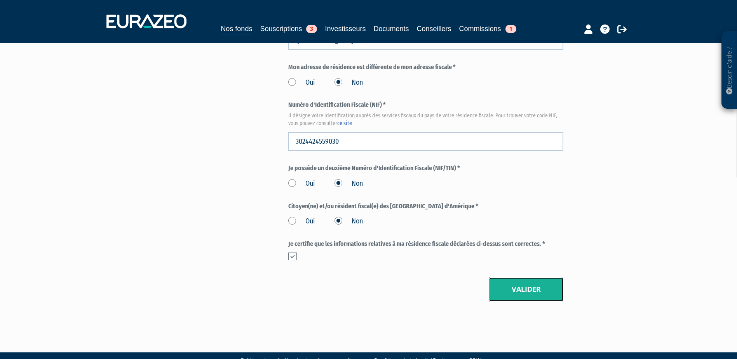
click at [507, 277] on button "Valider" at bounding box center [526, 289] width 74 height 24
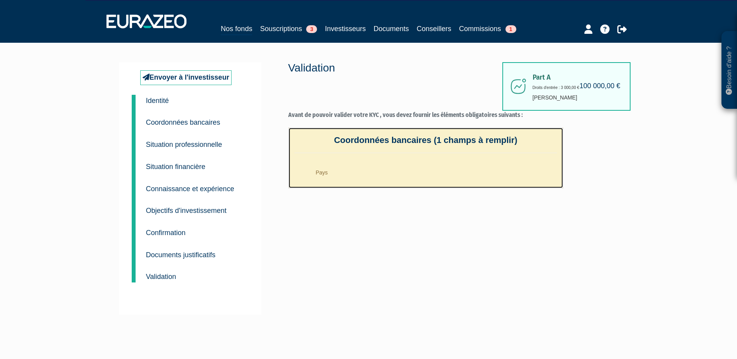
click at [323, 169] on li "Pays" at bounding box center [433, 170] width 247 height 19
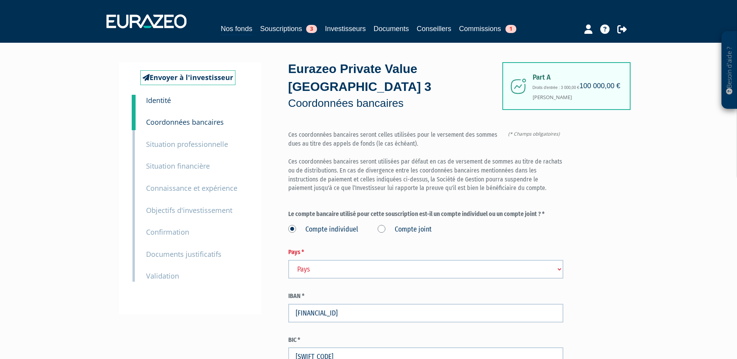
click at [309, 260] on select "Pays [GEOGRAPHIC_DATA] [GEOGRAPHIC_DATA] [GEOGRAPHIC_DATA] [GEOGRAPHIC_DATA] [G…" at bounding box center [425, 269] width 275 height 19
select select "75"
click at [288, 260] on select "Pays [GEOGRAPHIC_DATA] [GEOGRAPHIC_DATA] [GEOGRAPHIC_DATA] [GEOGRAPHIC_DATA] [G…" at bounding box center [425, 269] width 275 height 19
click at [657, 207] on div "Besoin d'aide ? × J'ai besoin d'aide Si vous avez une question à propos du fonc…" at bounding box center [368, 211] width 737 height 423
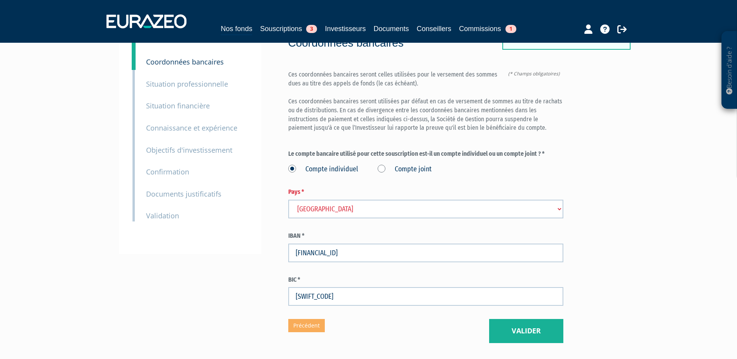
scroll to position [102, 0]
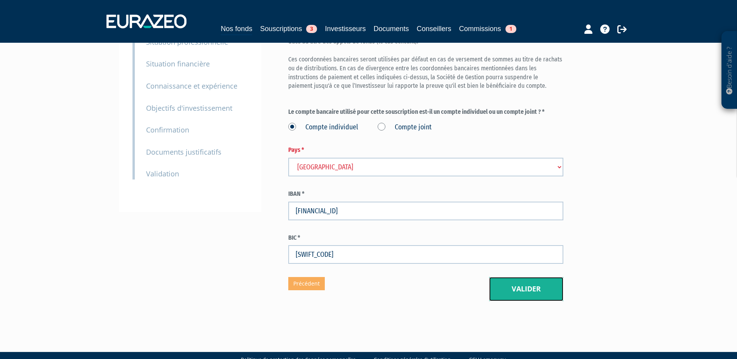
click at [544, 277] on button "Valider" at bounding box center [526, 289] width 74 height 24
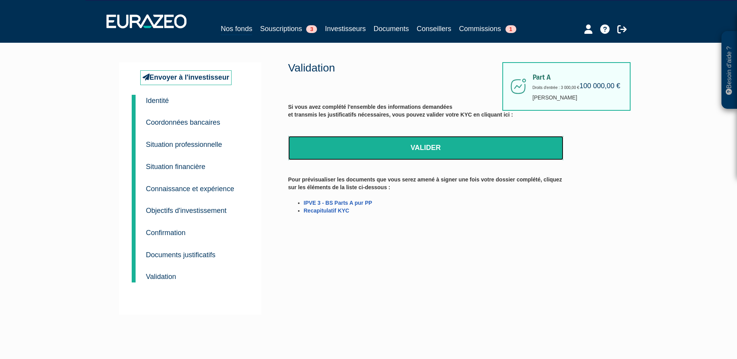
click at [393, 150] on link "Valider" at bounding box center [425, 148] width 275 height 24
